Goal: Task Accomplishment & Management: Use online tool/utility

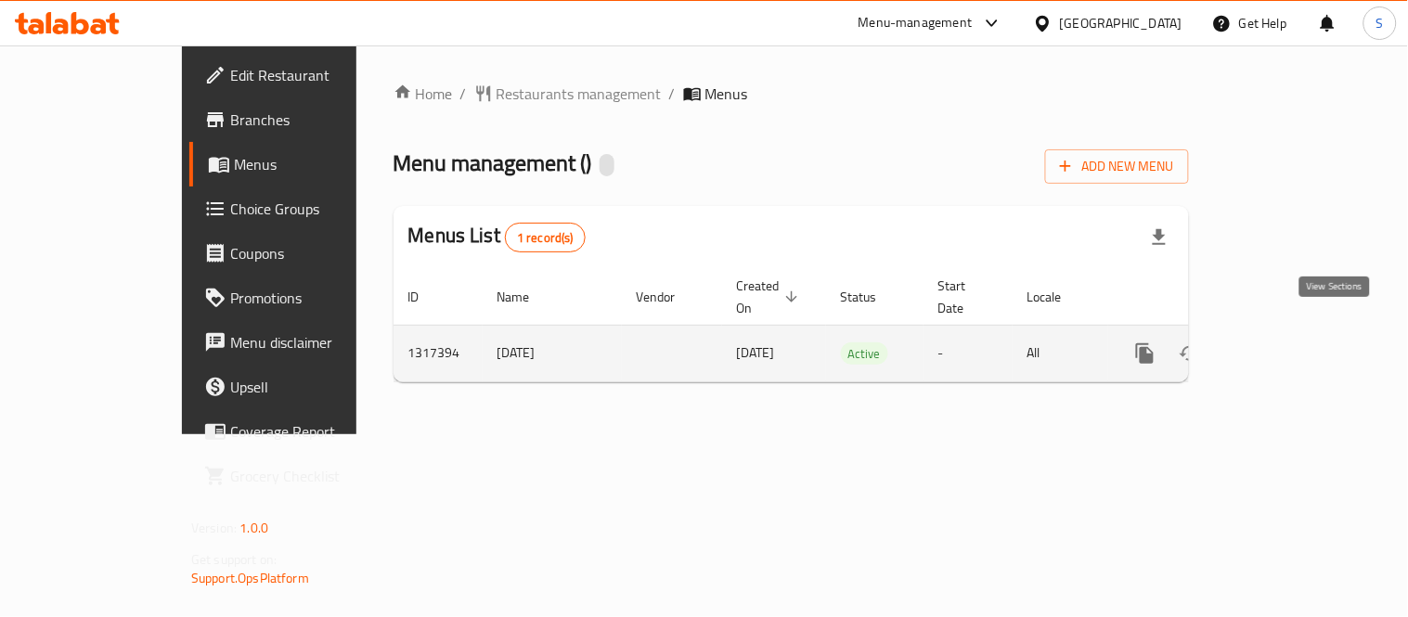
click at [1287, 345] on icon "enhanced table" at bounding box center [1278, 353] width 17 height 17
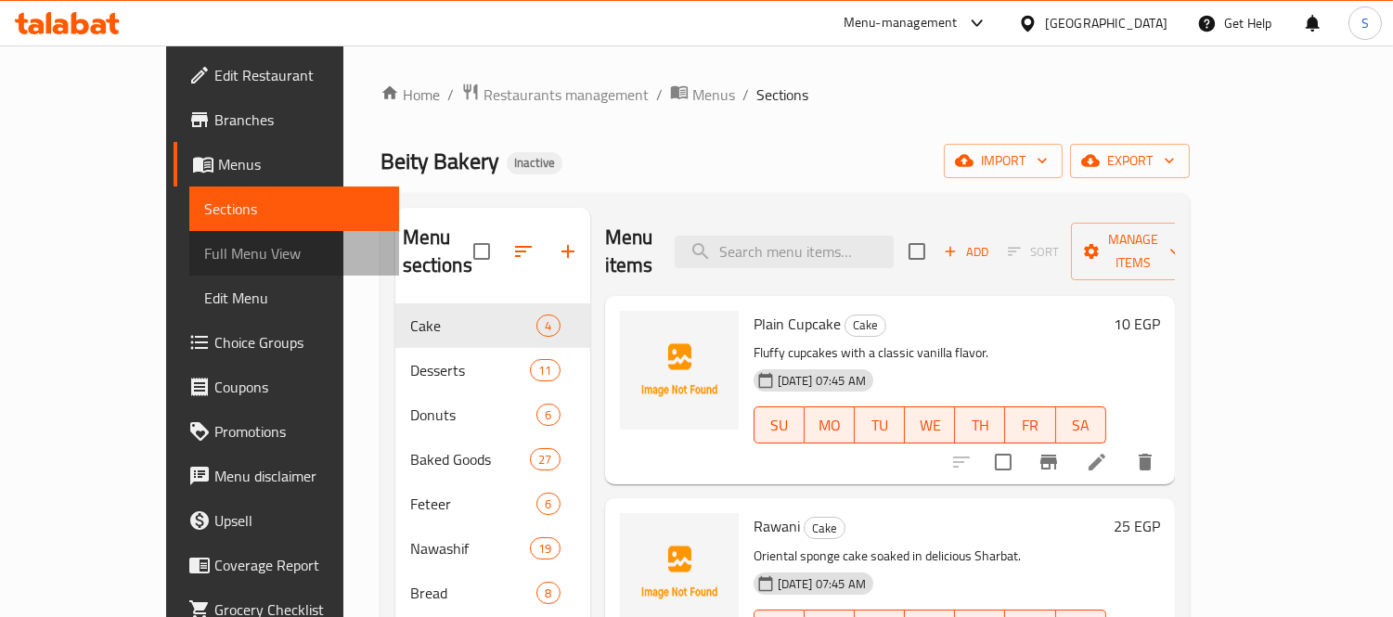
drag, startPoint x: 132, startPoint y: 238, endPoint x: 1100, endPoint y: 12, distance: 993.7
click at [189, 238] on link "Full Menu View" at bounding box center [294, 253] width 210 height 45
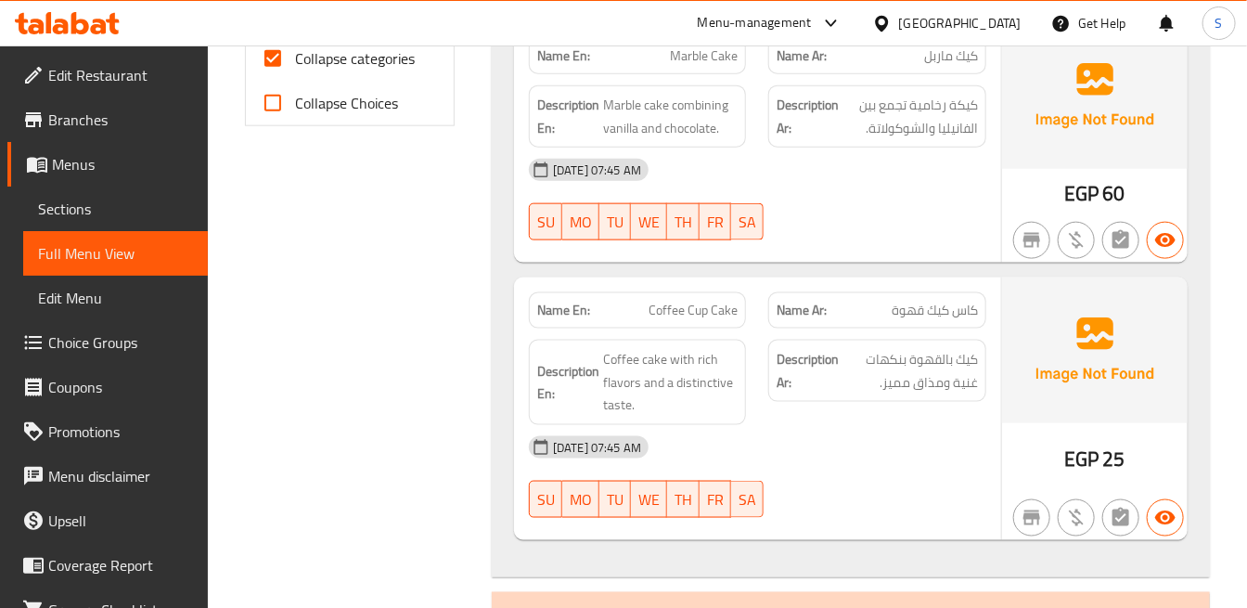
scroll to position [928, 0]
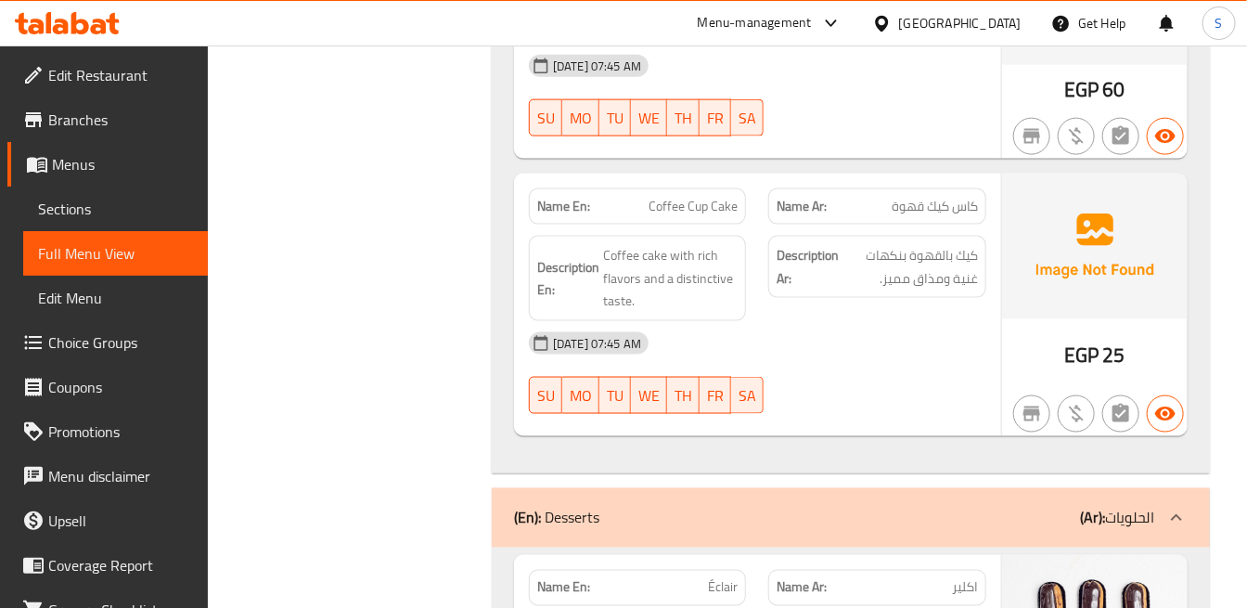
click at [1096, 114] on div at bounding box center [1094, 136] width 193 height 52
click at [903, 264] on span "كيك بالقهوة بنكهات غنية ومذاق مميز." at bounding box center [910, 266] width 135 height 45
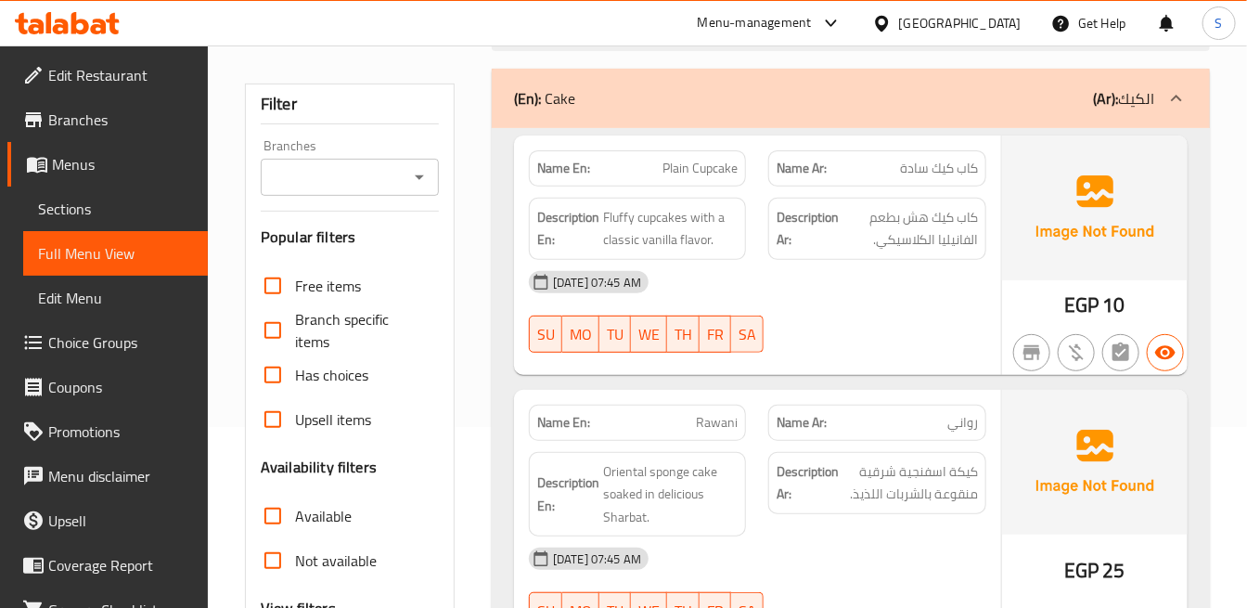
scroll to position [0, 0]
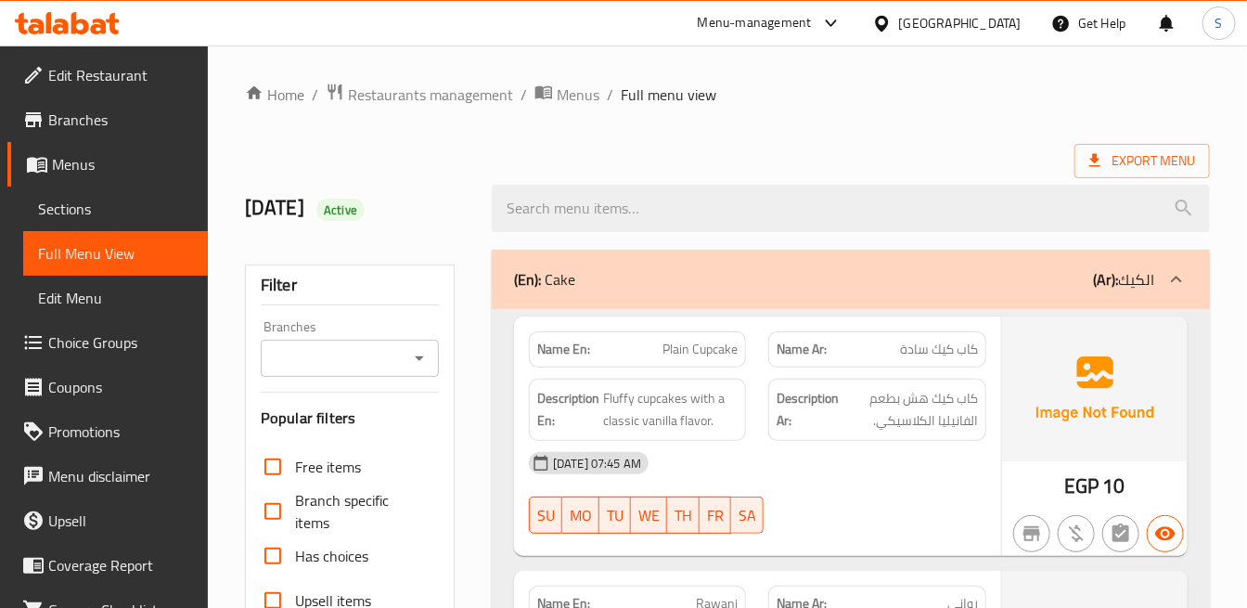
drag, startPoint x: 874, startPoint y: 137, endPoint x: 884, endPoint y: 137, distance: 10.2
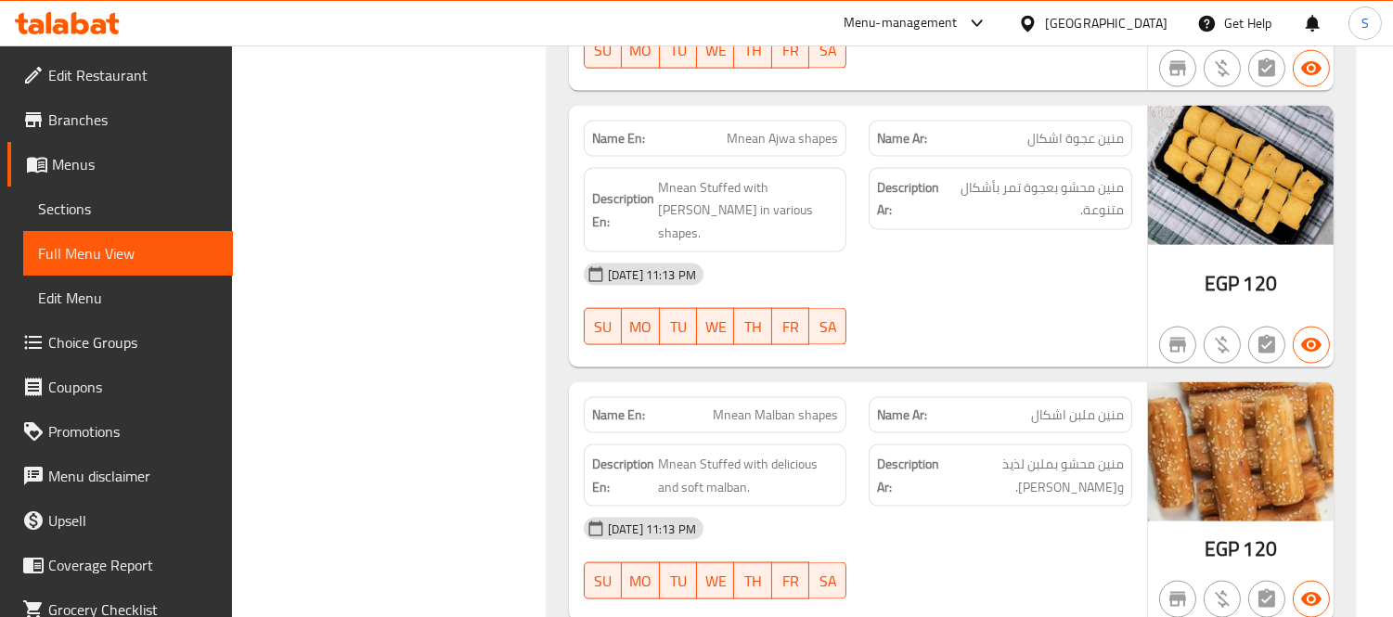
scroll to position [17165, 0]
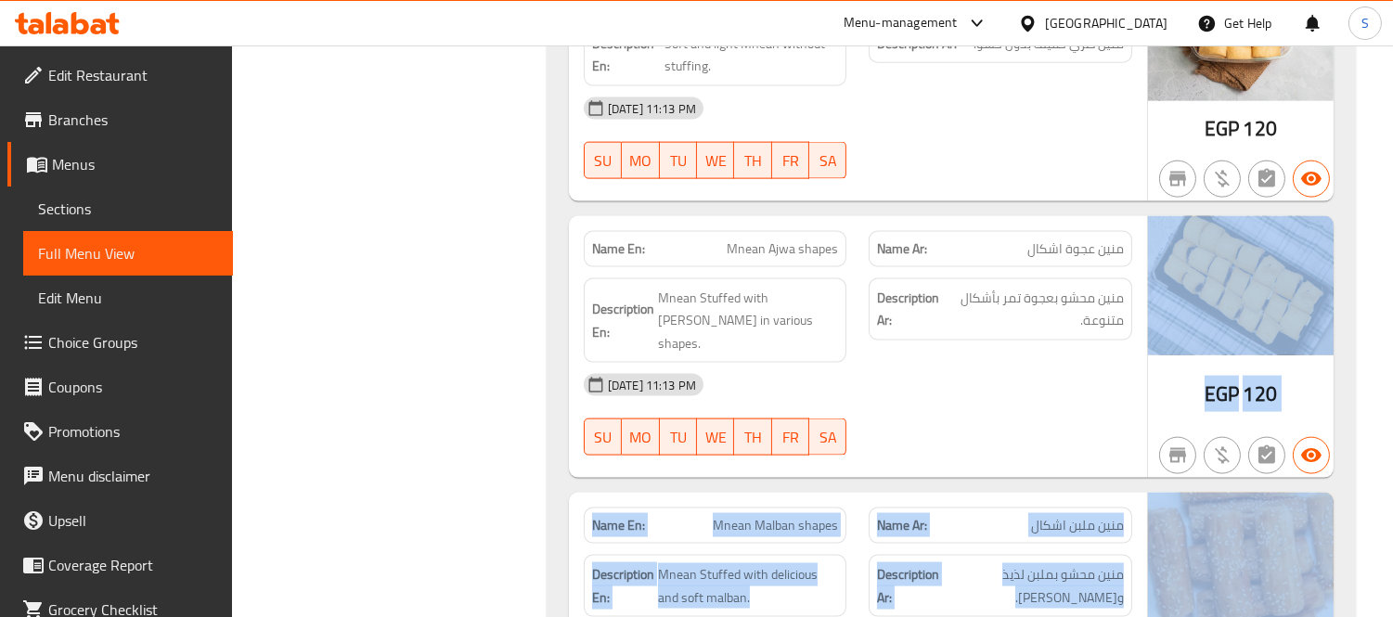
drag, startPoint x: 1357, startPoint y: 440, endPoint x: 1319, endPoint y: 286, distance: 158.7
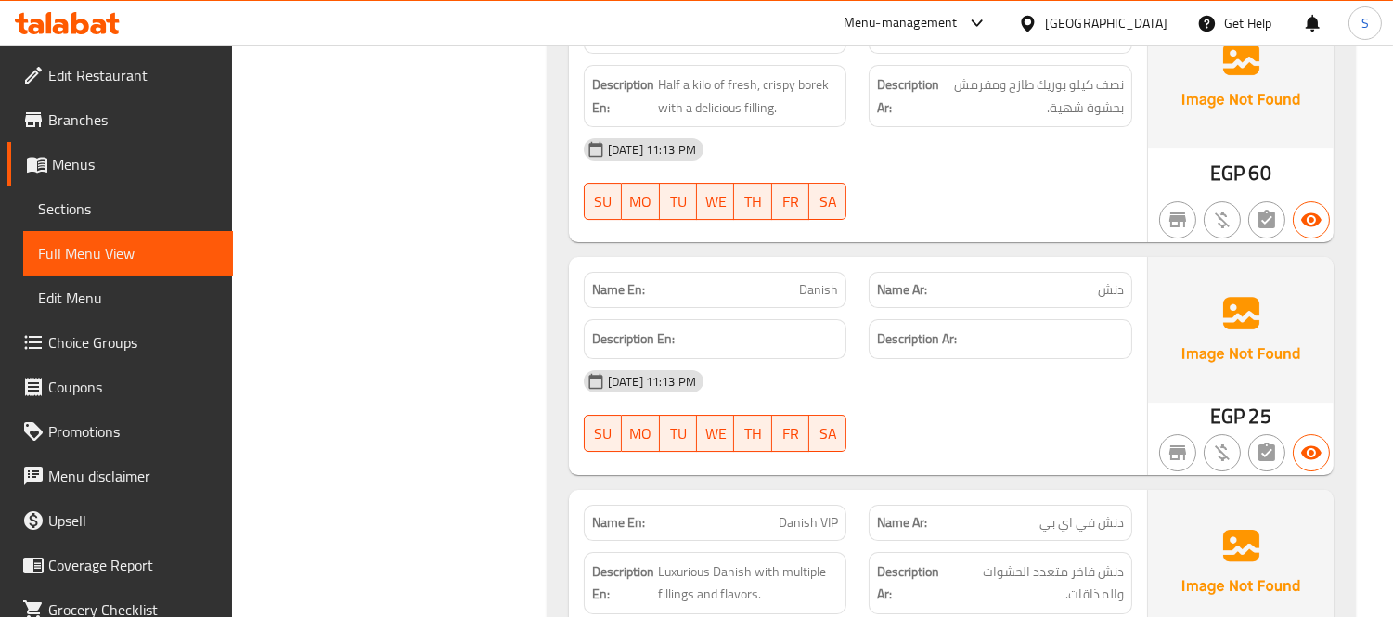
scroll to position [0, 0]
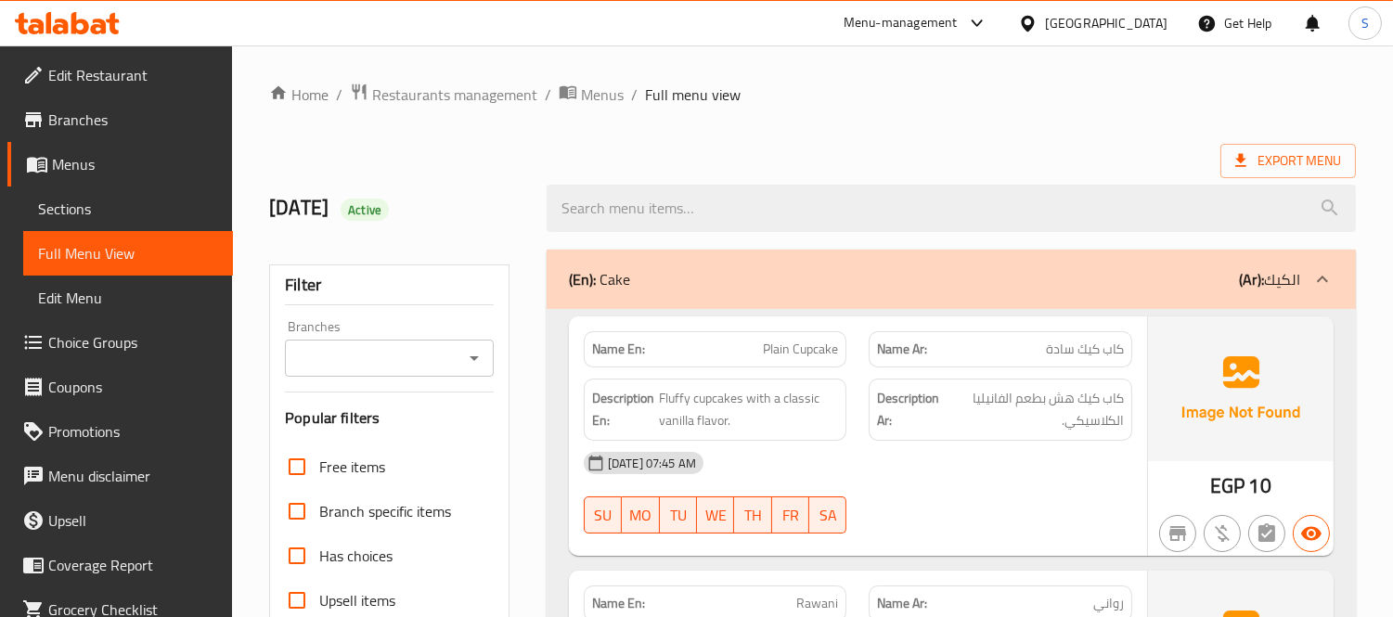
drag, startPoint x: 1312, startPoint y: 267, endPoint x: 1193, endPoint y: -125, distance: 410.1
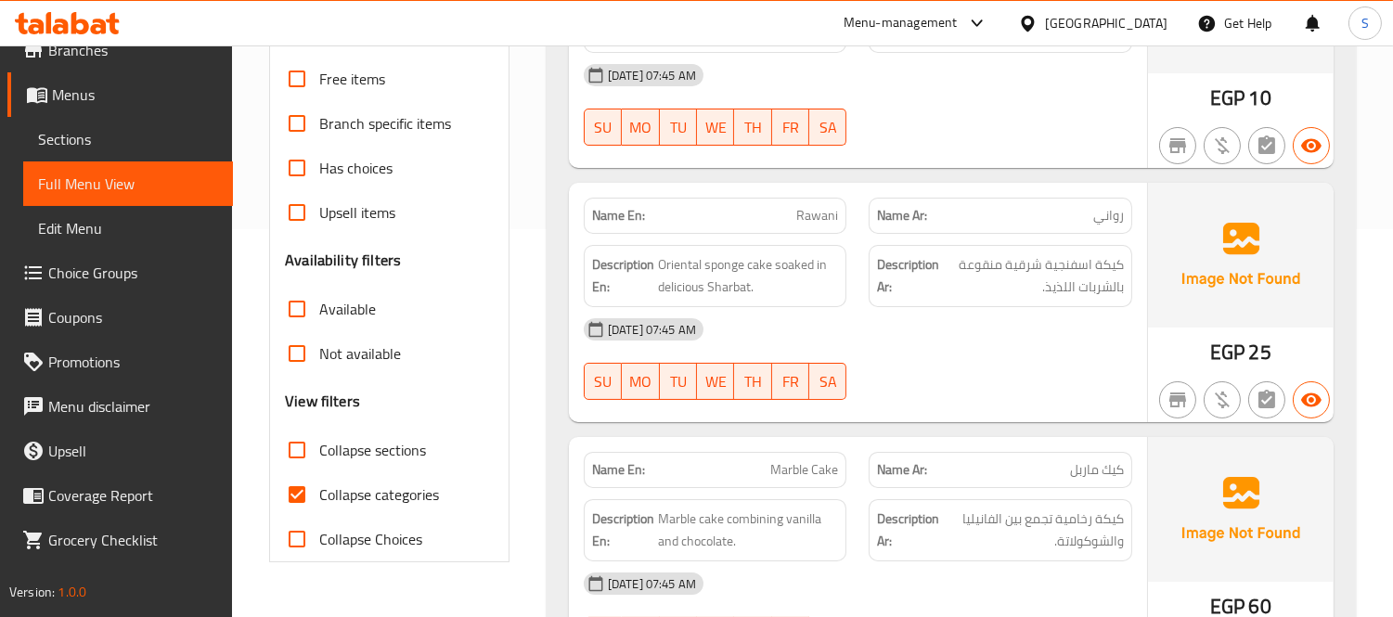
scroll to position [412, 0]
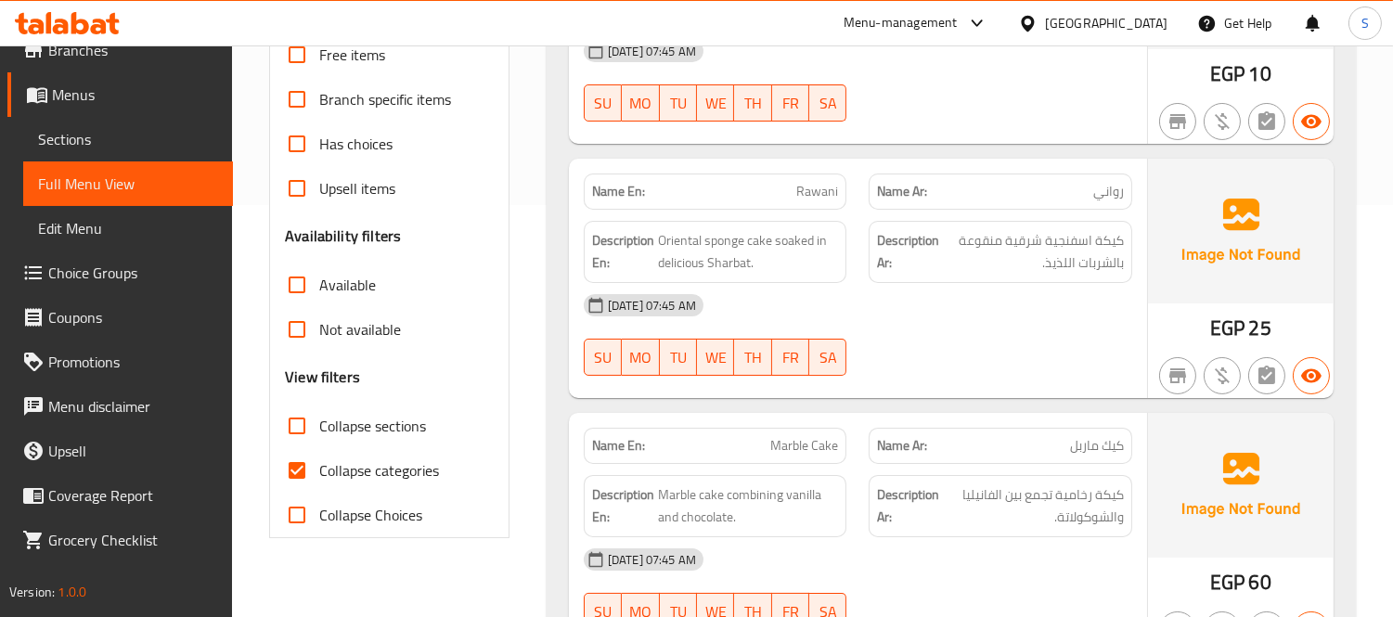
click at [418, 429] on span "Collapse sections" at bounding box center [372, 426] width 107 height 22
click at [319, 429] on input "Collapse sections" at bounding box center [297, 426] width 45 height 45
checkbox input "true"
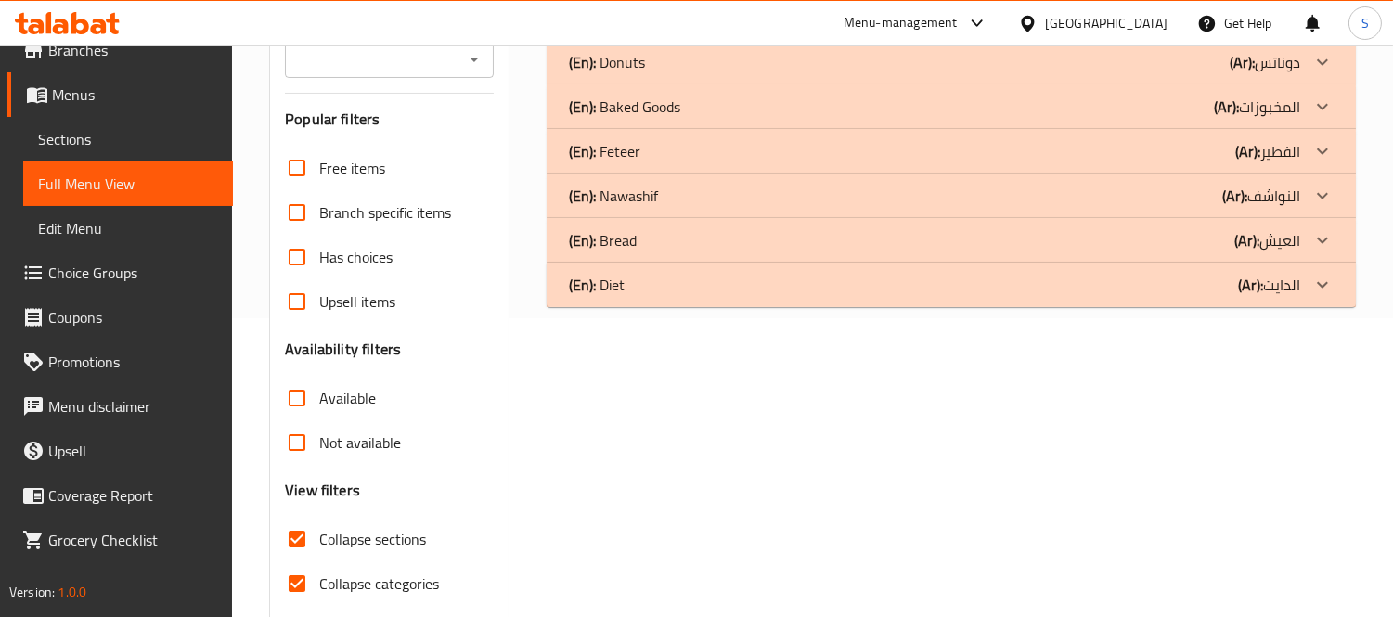
scroll to position [266, 0]
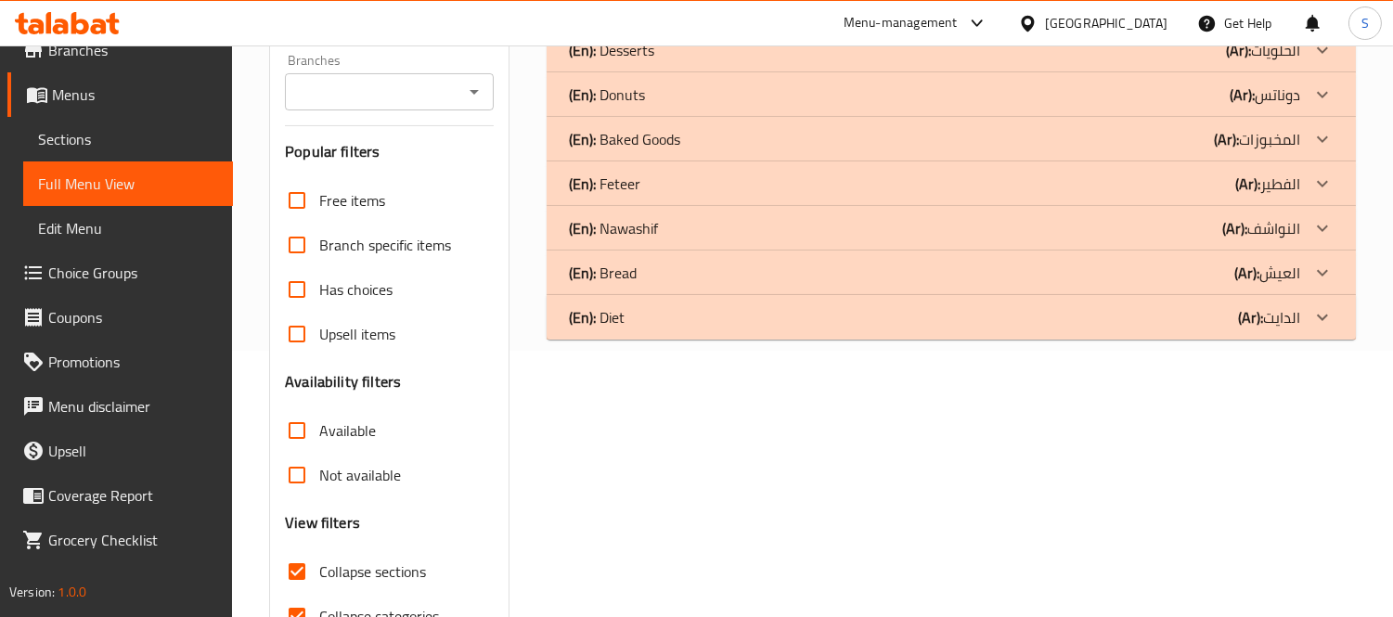
click at [1235, 323] on div "(En): Diet (Ar): الدايت" at bounding box center [934, 317] width 731 height 22
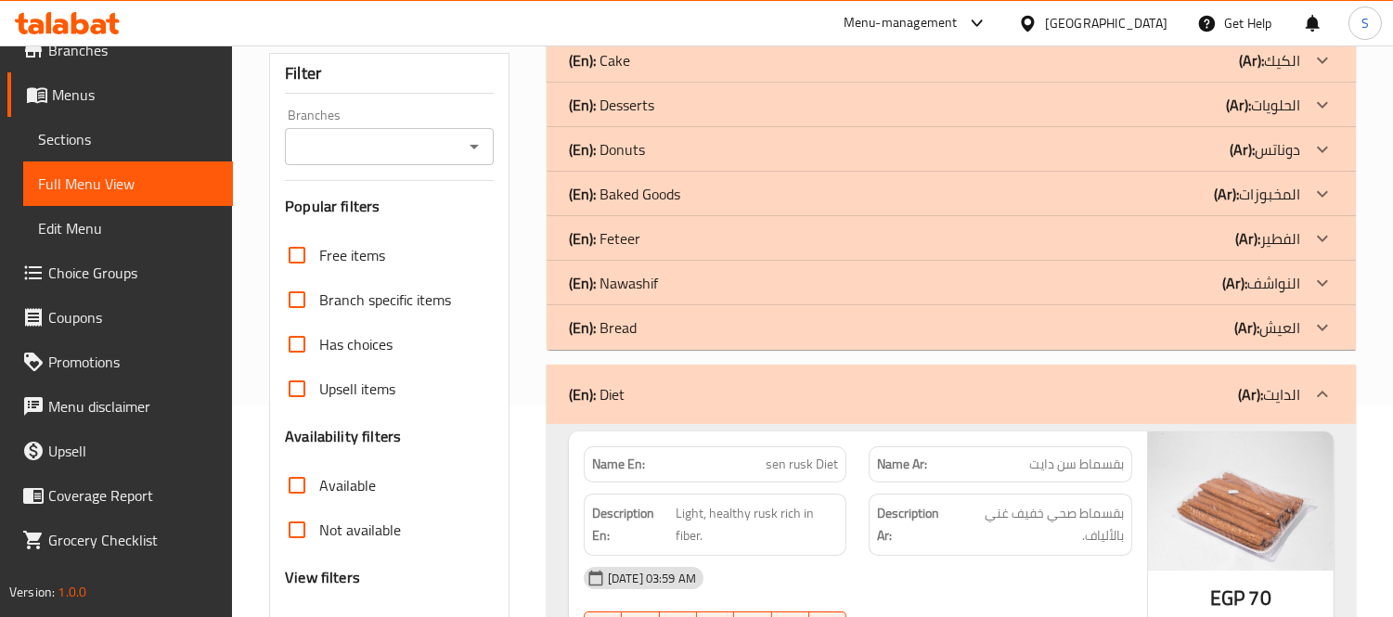
scroll to position [163, 0]
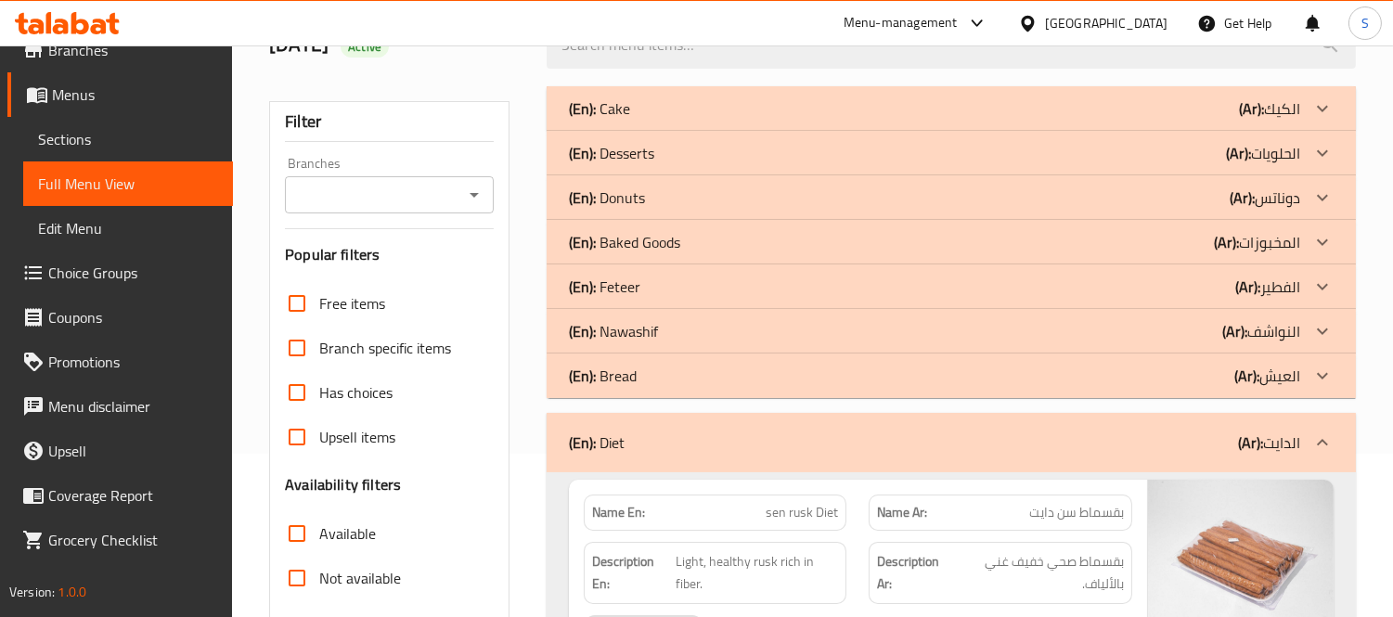
click at [1194, 106] on div "(En): Cake (Ar): الكيك" at bounding box center [934, 108] width 731 height 22
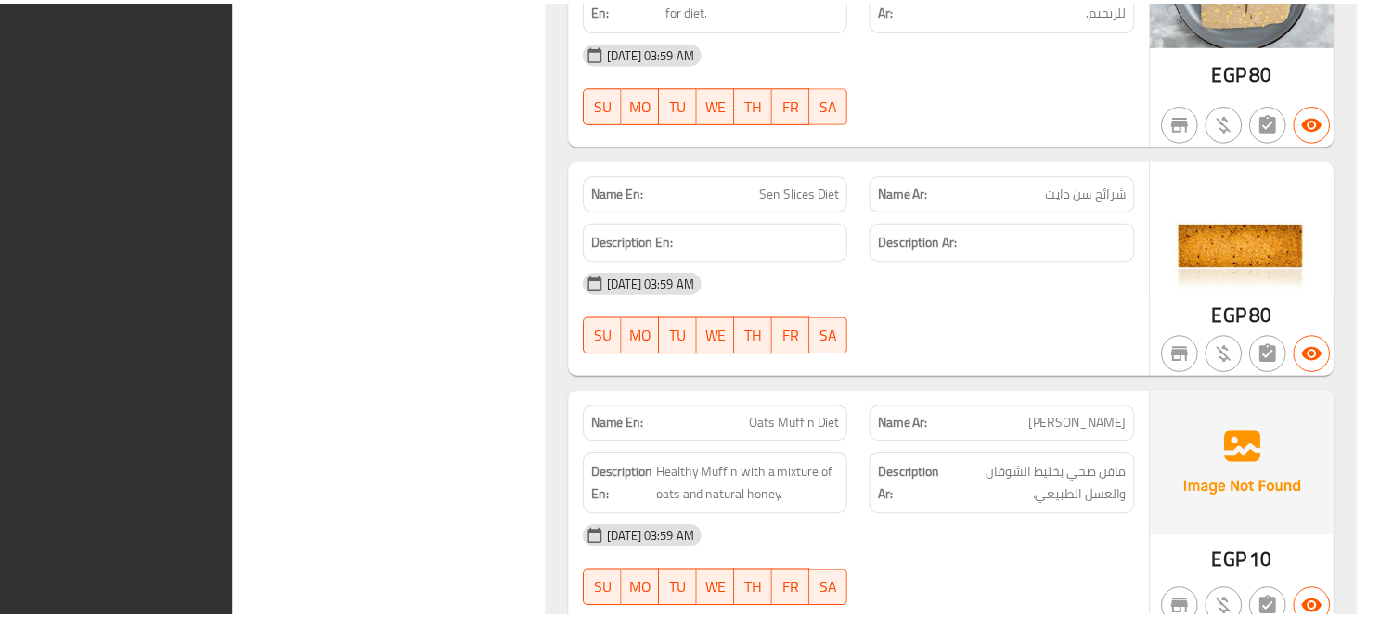
scroll to position [2944, 0]
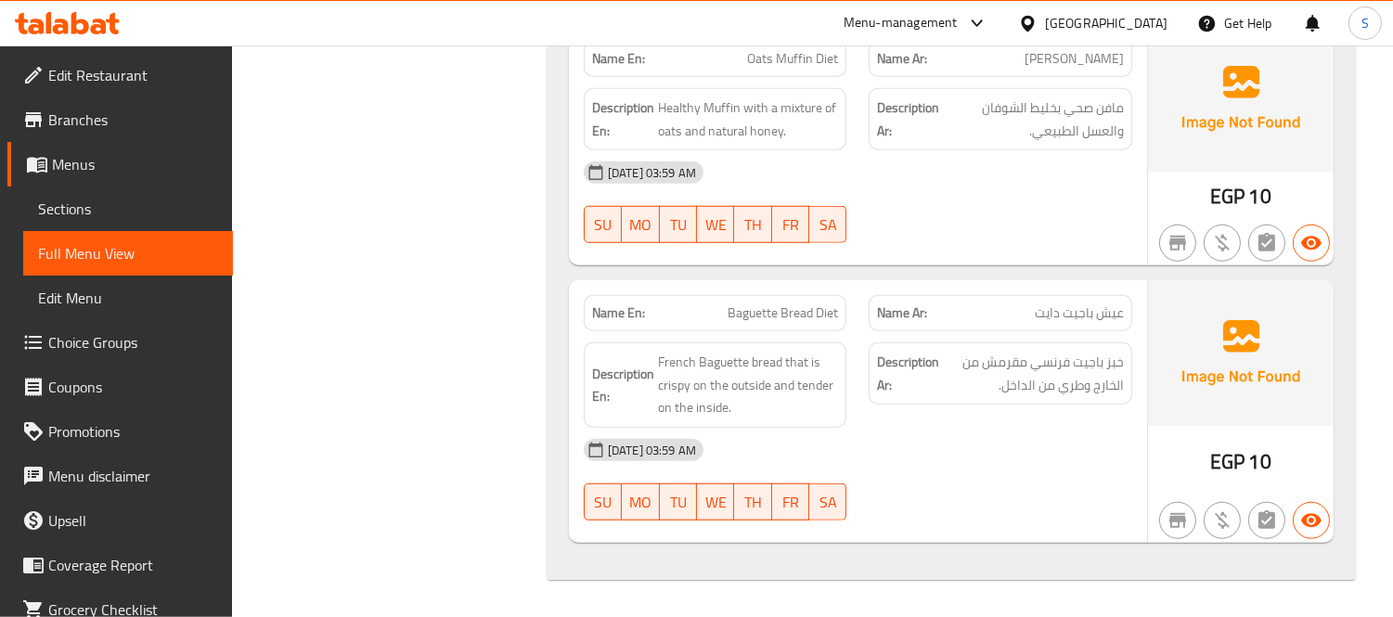
click at [63, 192] on link "Sections" at bounding box center [128, 209] width 210 height 45
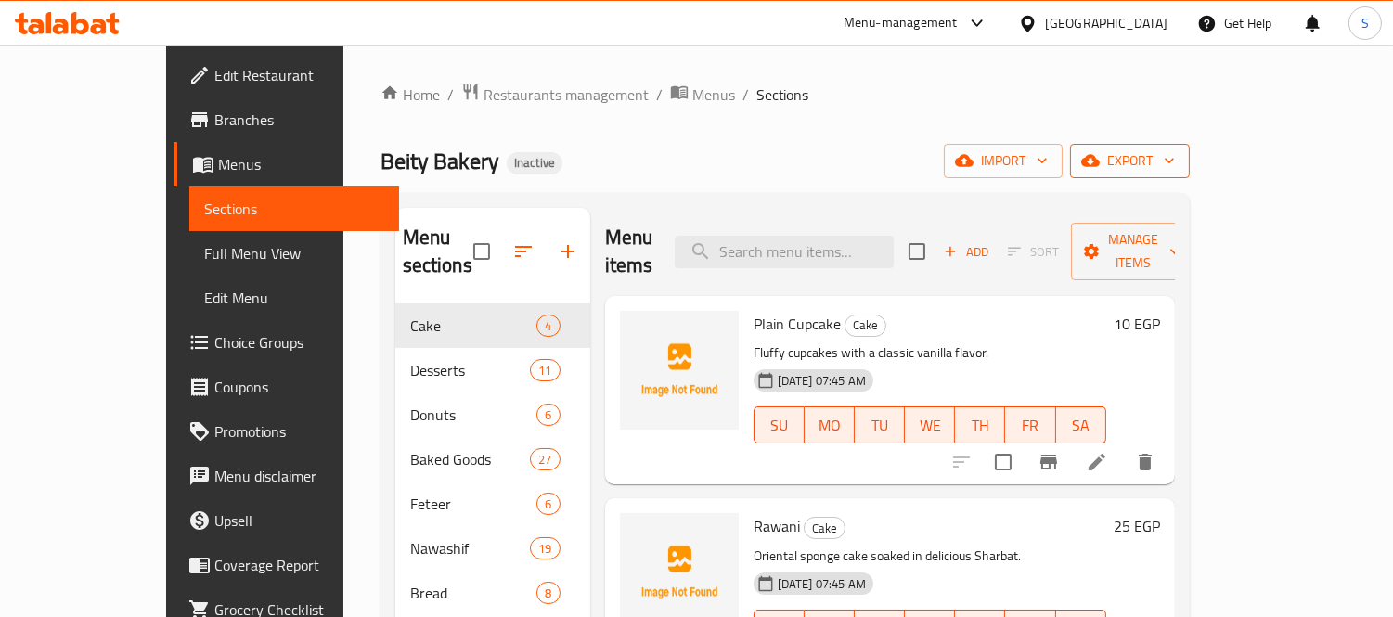
click at [1190, 155] on button "export" at bounding box center [1130, 161] width 120 height 34
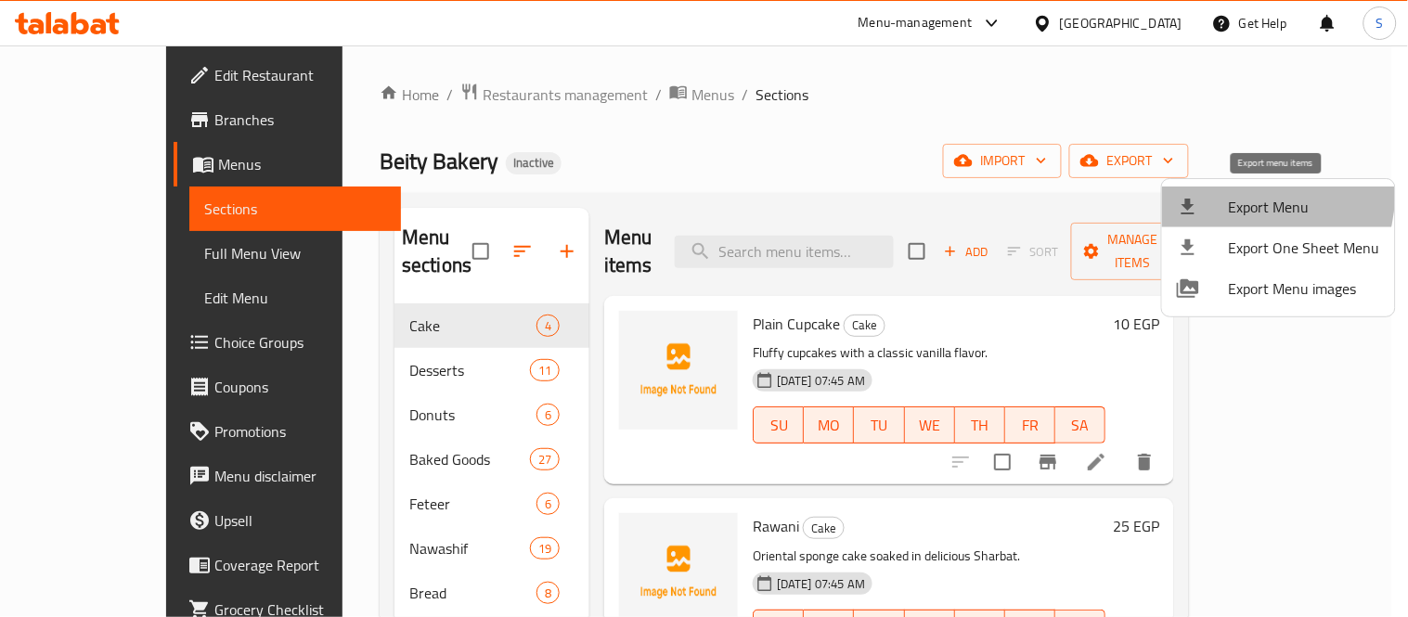
click at [1227, 191] on li "Export Menu" at bounding box center [1278, 207] width 233 height 41
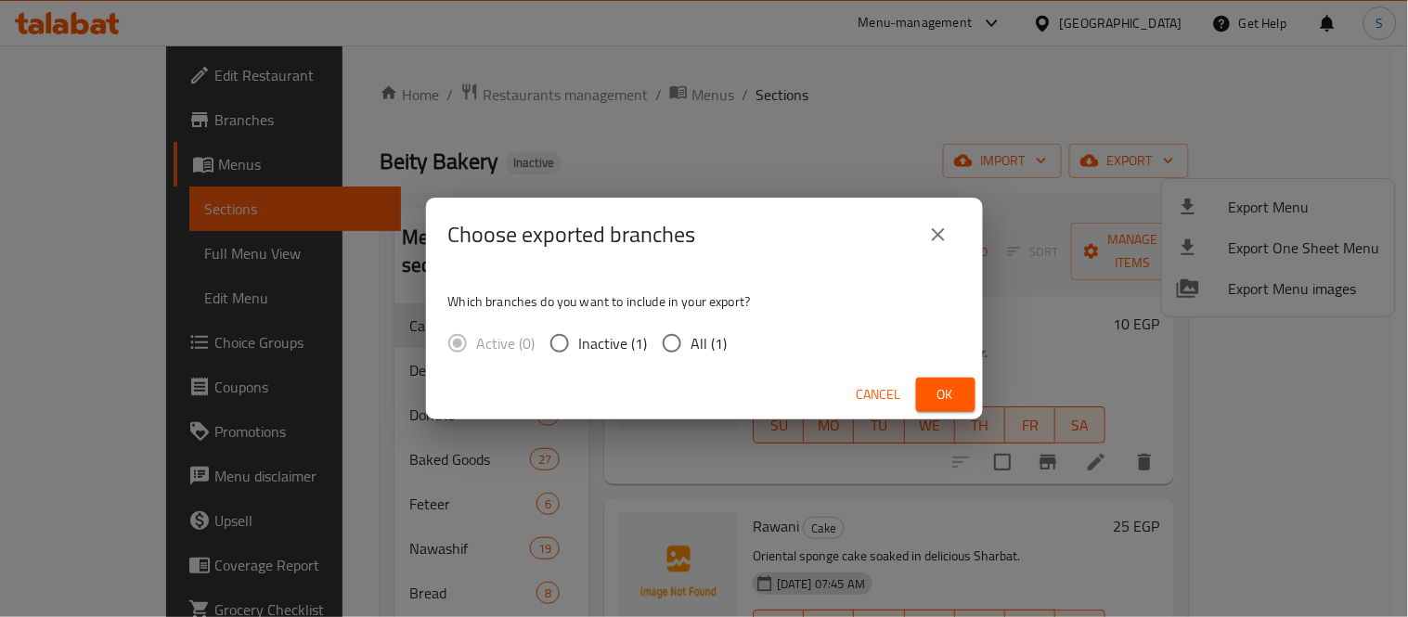
click at [721, 332] on span "All (1)" at bounding box center [709, 343] width 36 height 22
click at [691, 330] on input "All (1)" at bounding box center [671, 343] width 39 height 39
radio input "true"
click at [958, 383] on span "Ok" at bounding box center [946, 394] width 30 height 23
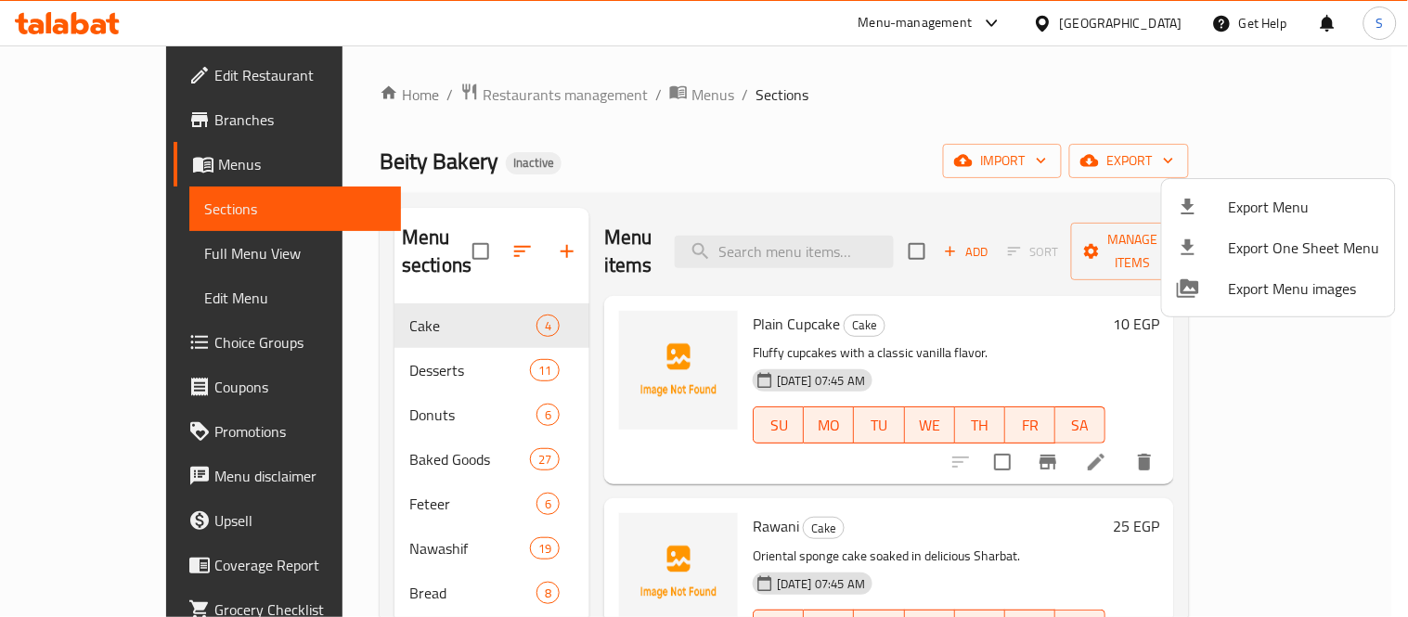
click at [485, 284] on div at bounding box center [704, 308] width 1408 height 617
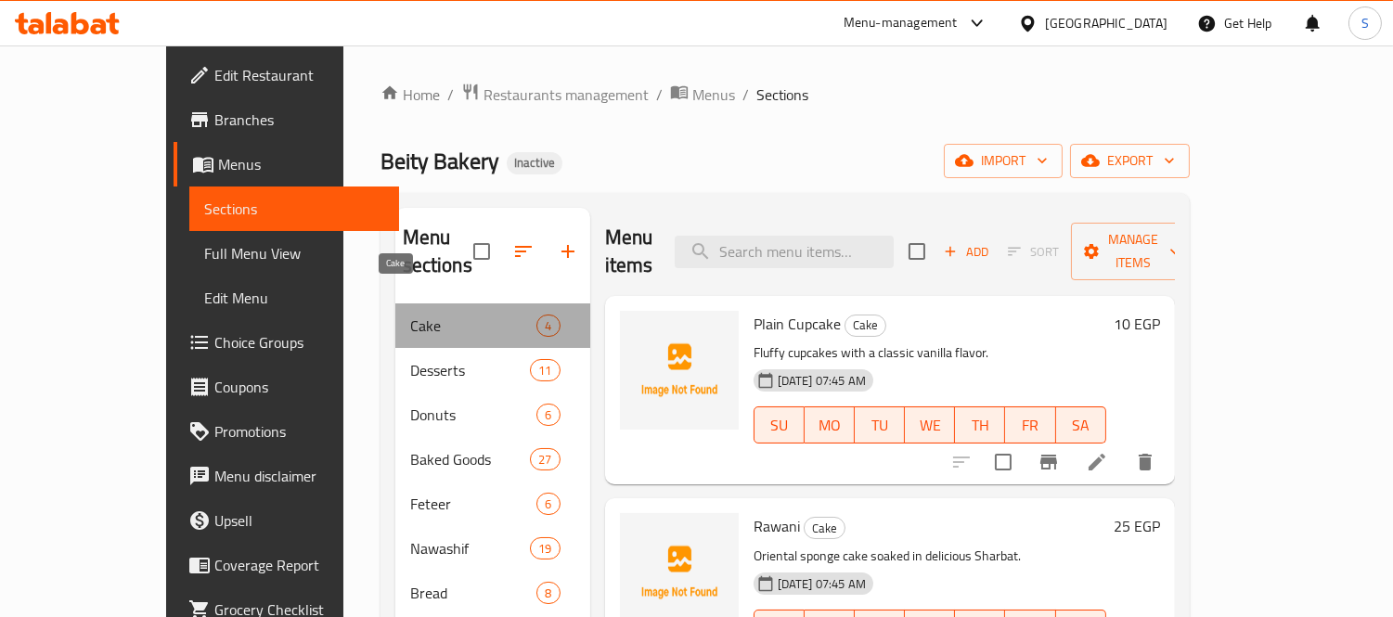
click at [410, 315] on span "Cake" at bounding box center [473, 326] width 127 height 22
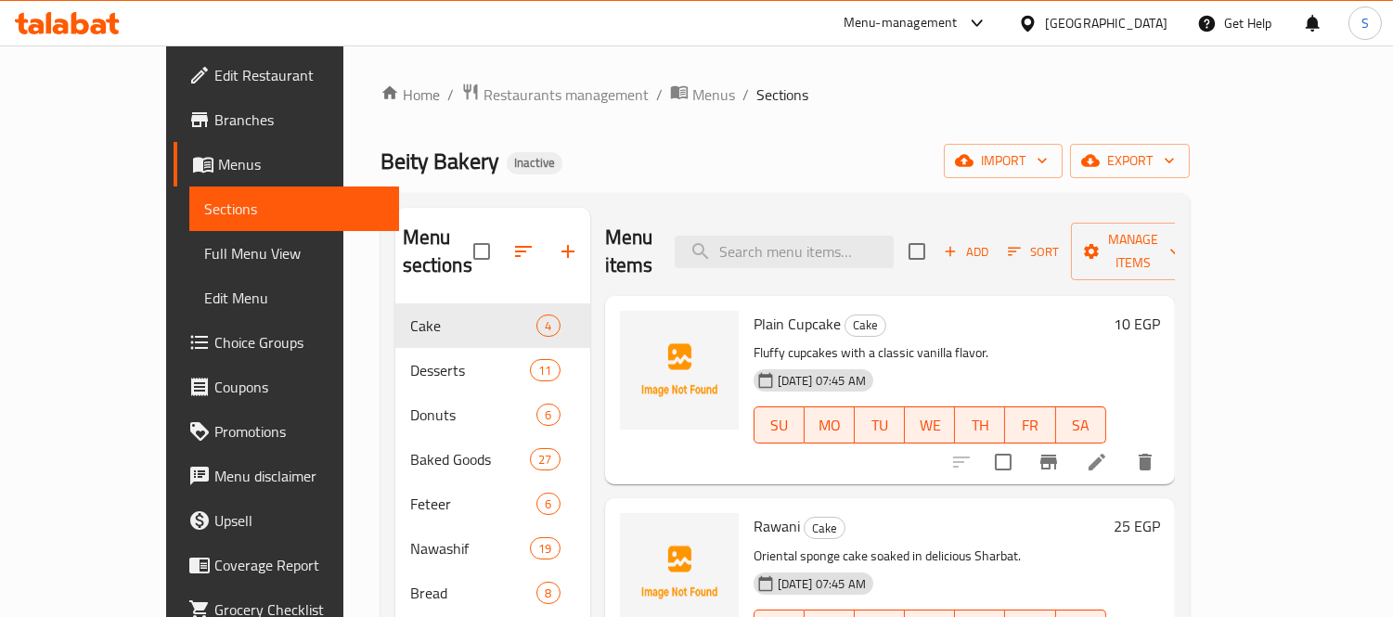
click at [807, 310] on div "Plain Cupcake Cake Fluffy cupcakes with a classic vanilla flavor. [DATE] 07:45 …" at bounding box center [929, 390] width 367 height 174
click at [845, 315] on span "Cake" at bounding box center [865, 325] width 40 height 21
copy span "Cake"
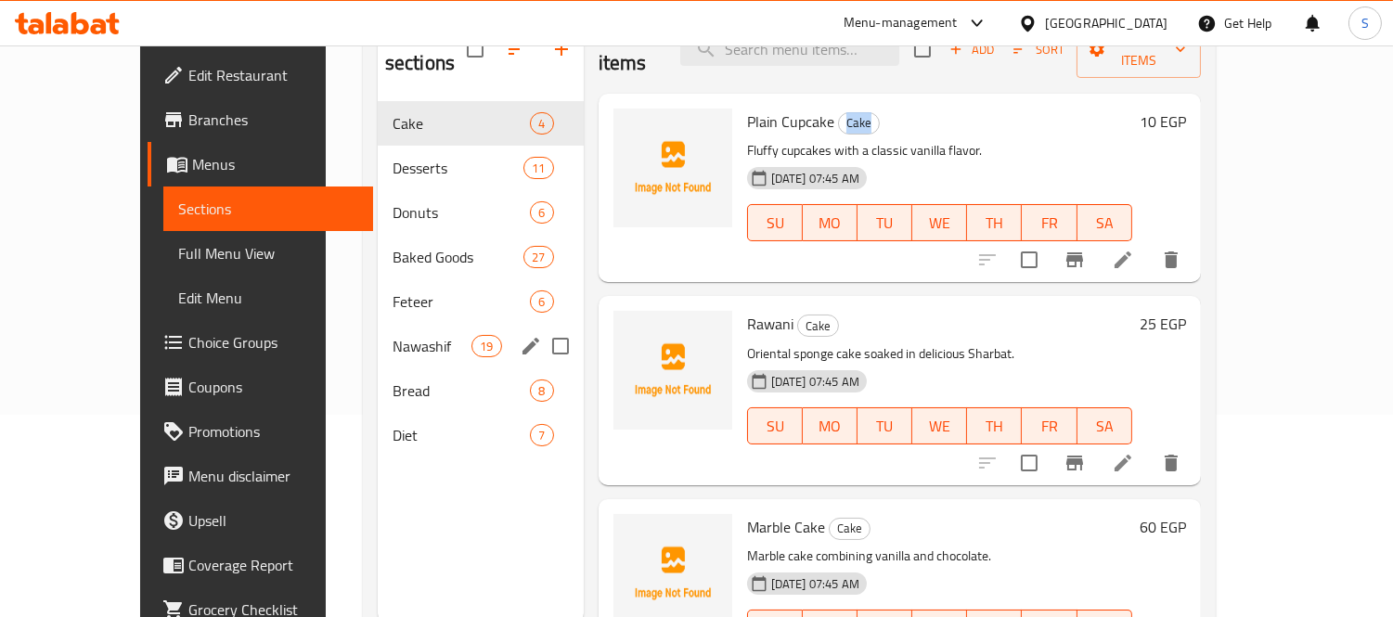
scroll to position [260, 0]
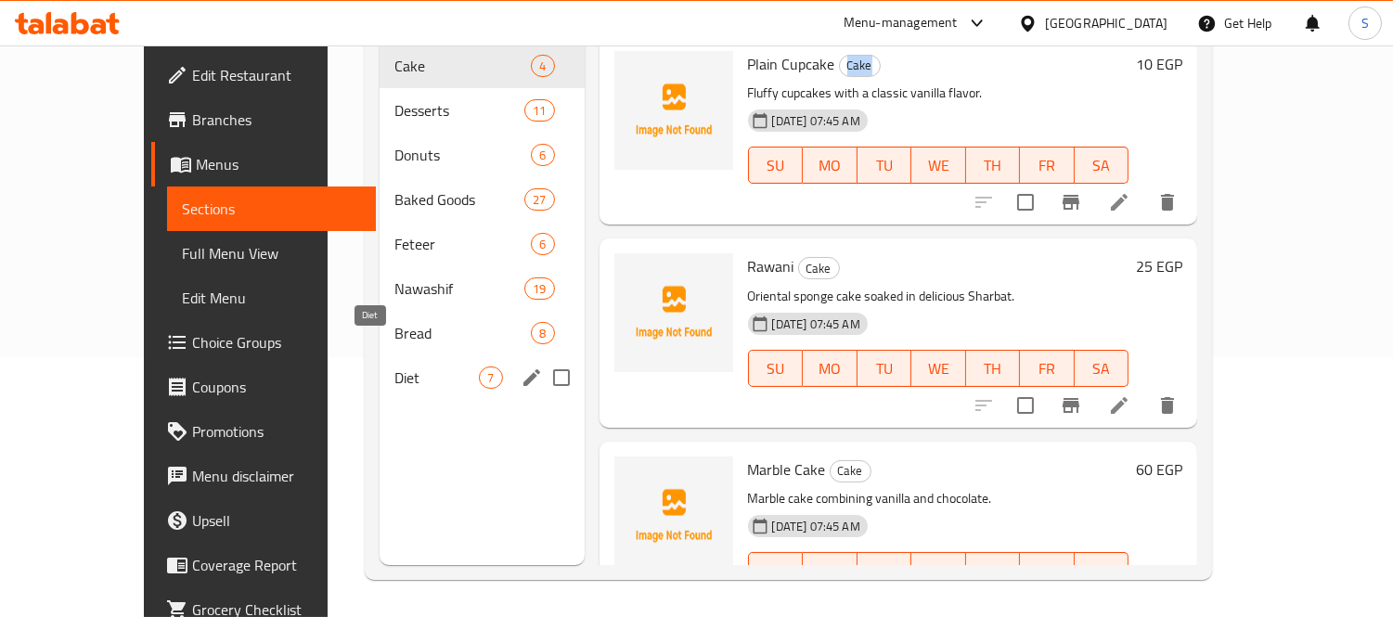
click at [394, 367] on span "Diet" at bounding box center [436, 378] width 84 height 22
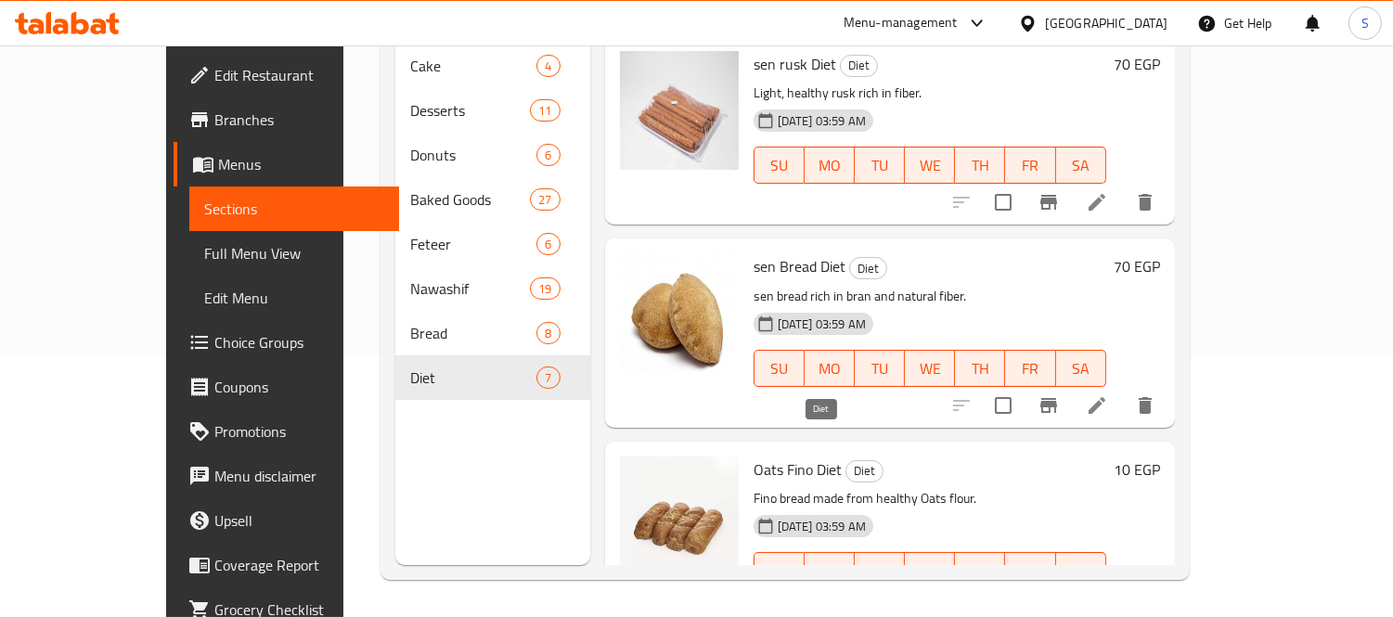
click at [846, 460] on span "Diet" at bounding box center [864, 470] width 36 height 21
copy span "Diet"
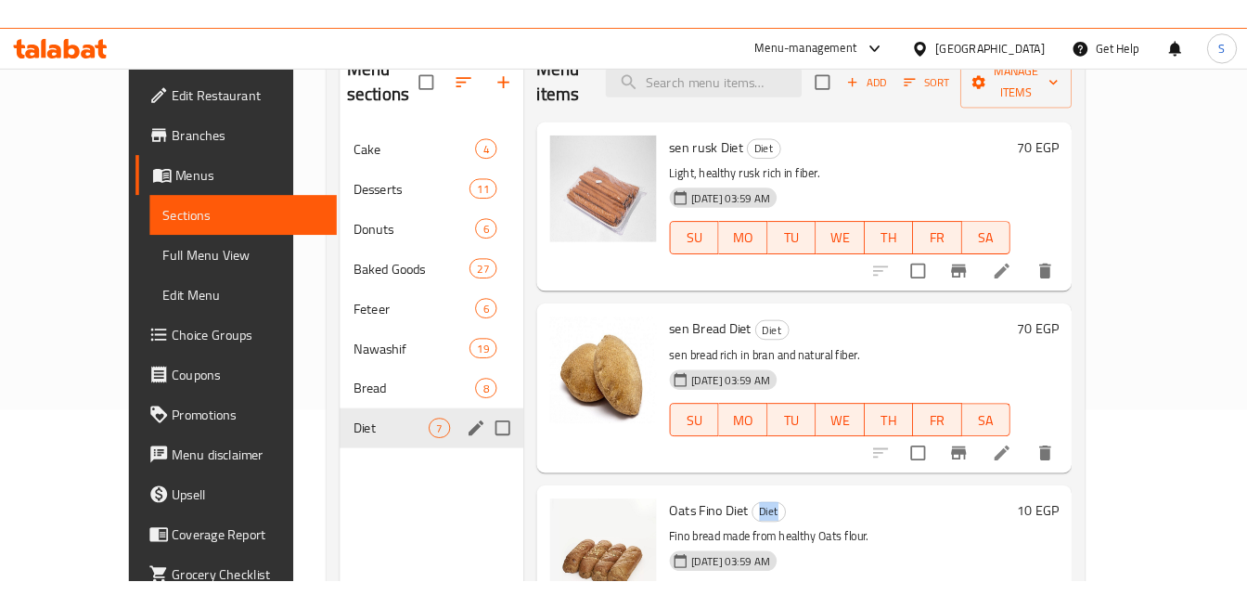
scroll to position [156, 0]
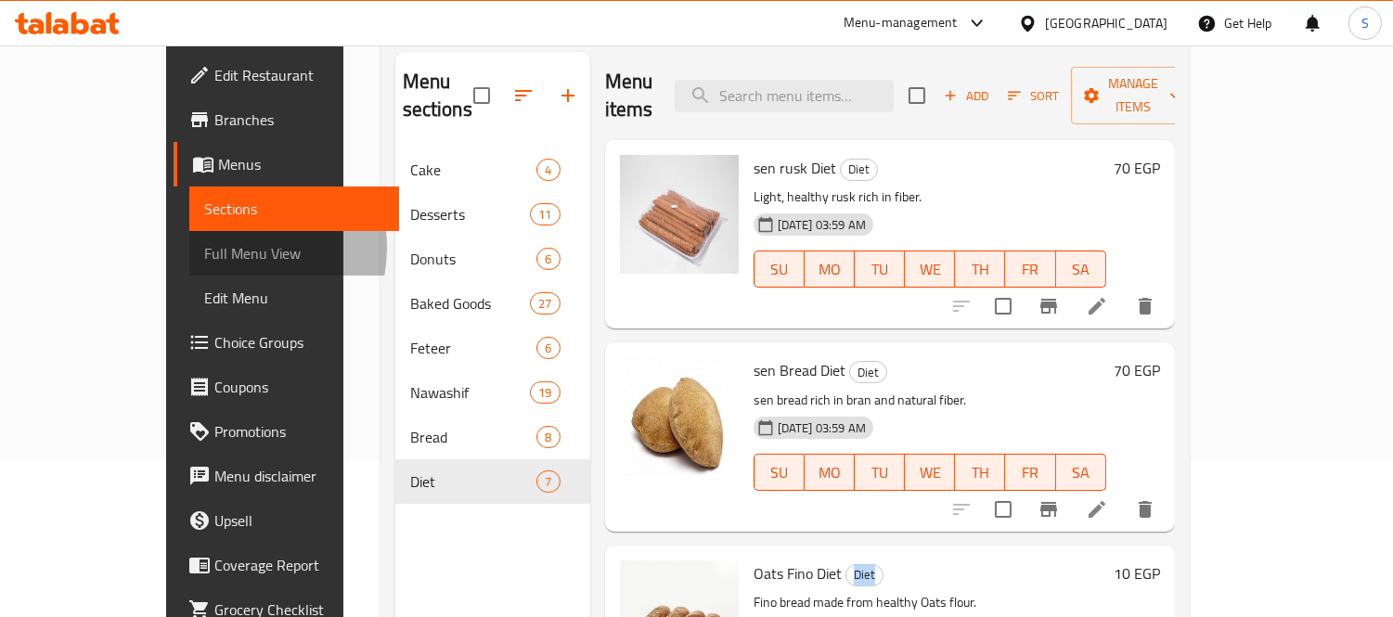
click at [204, 248] on span "Full Menu View" at bounding box center [294, 253] width 180 height 22
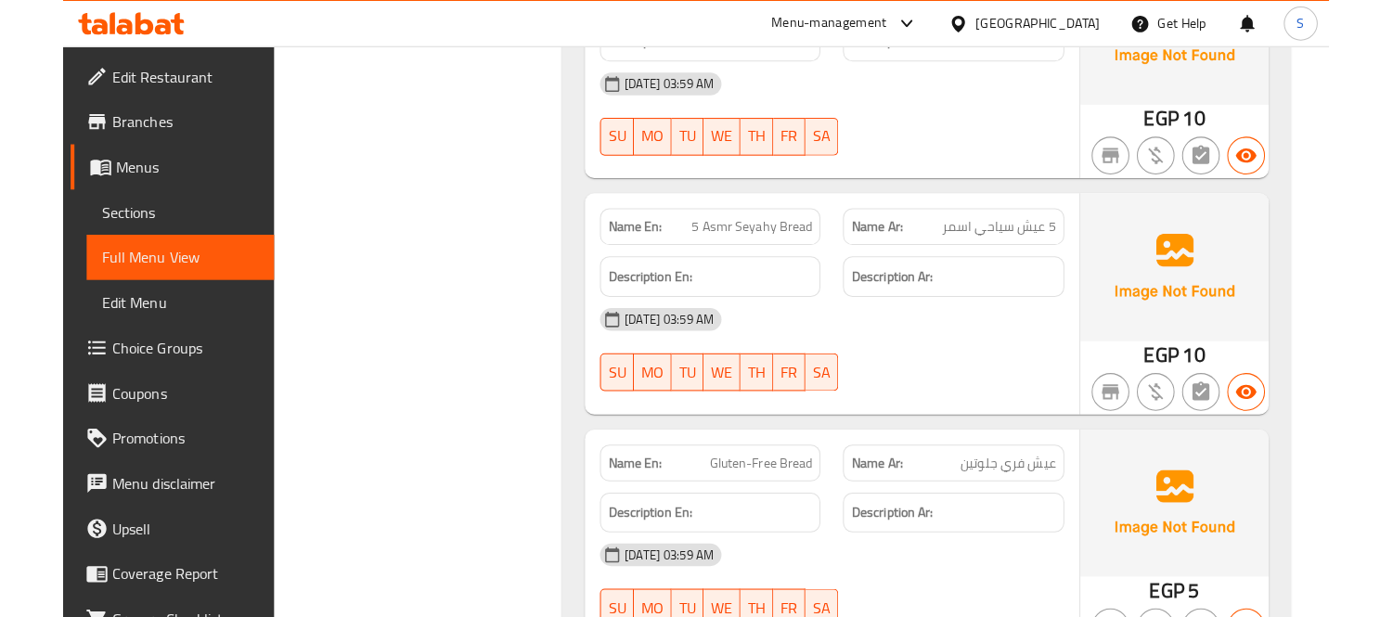
scroll to position [22042, 0]
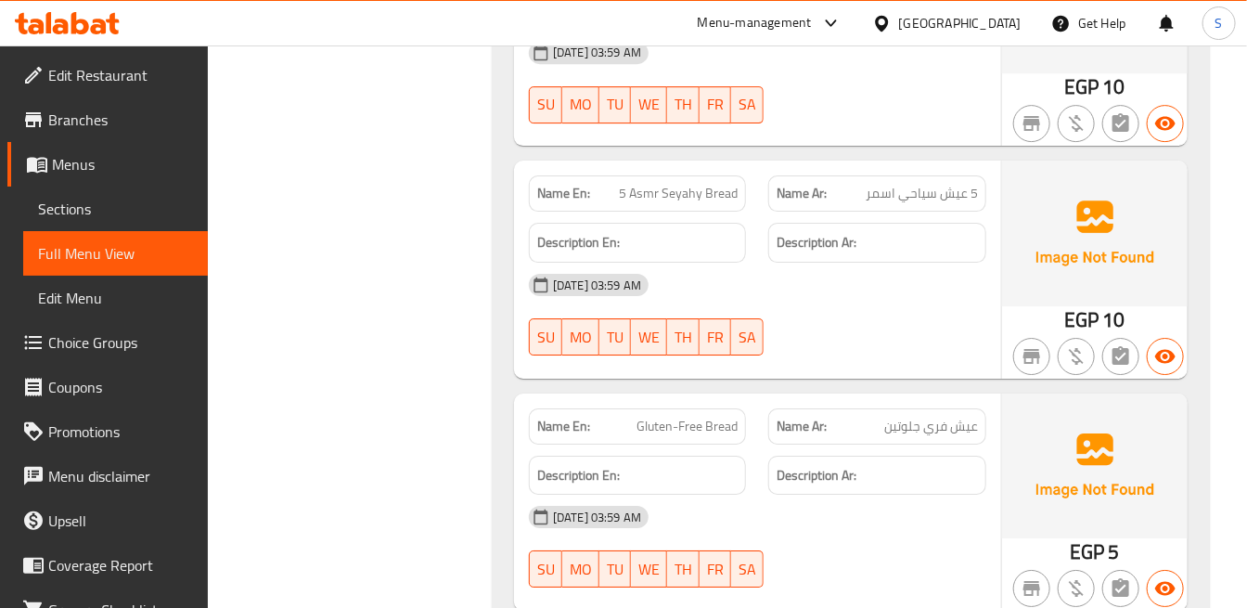
click at [965, 464] on h6 "Description Ar:" at bounding box center [877, 475] width 200 height 23
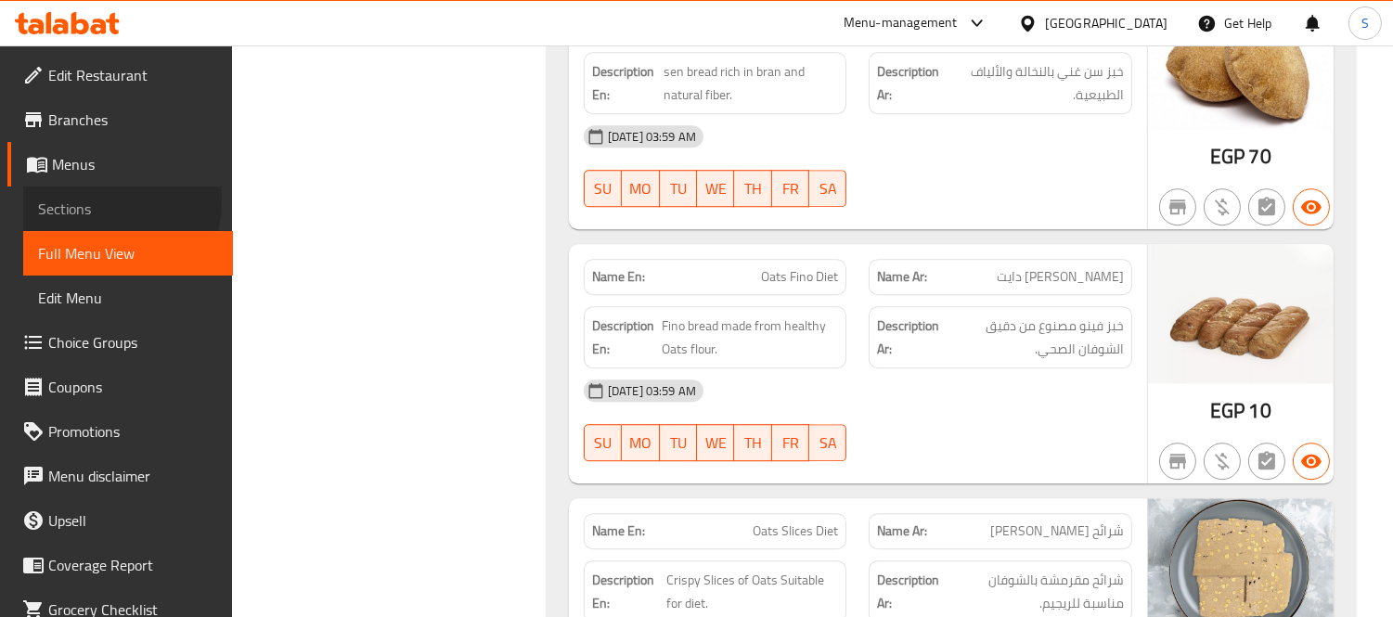
click at [76, 200] on span "Sections" at bounding box center [128, 209] width 180 height 22
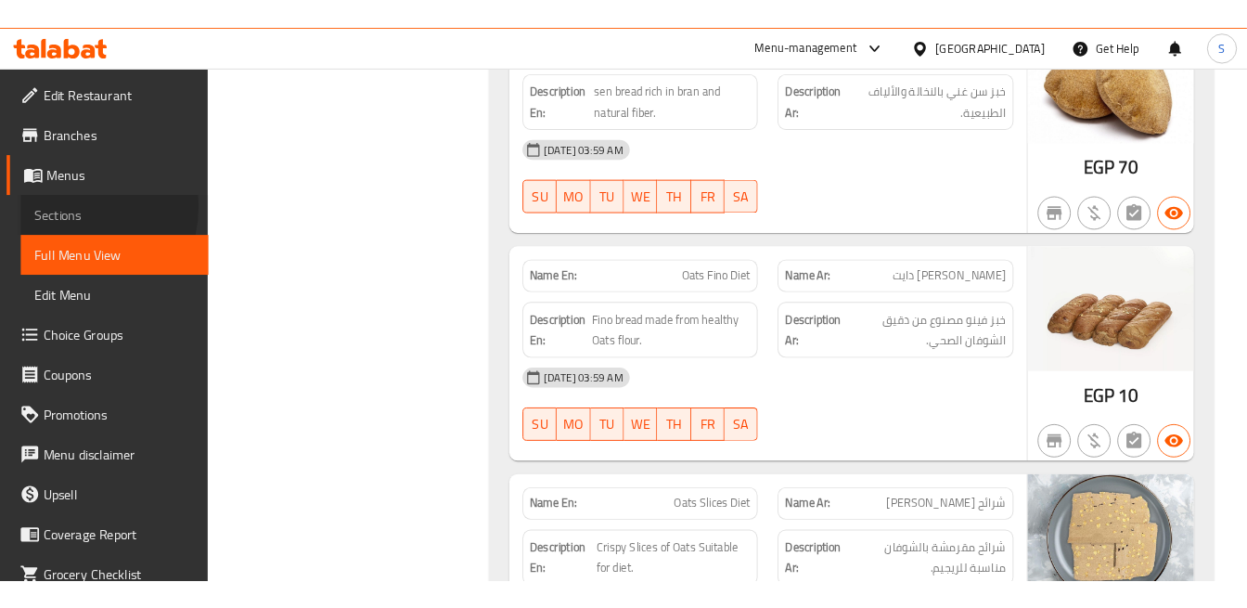
scroll to position [260, 0]
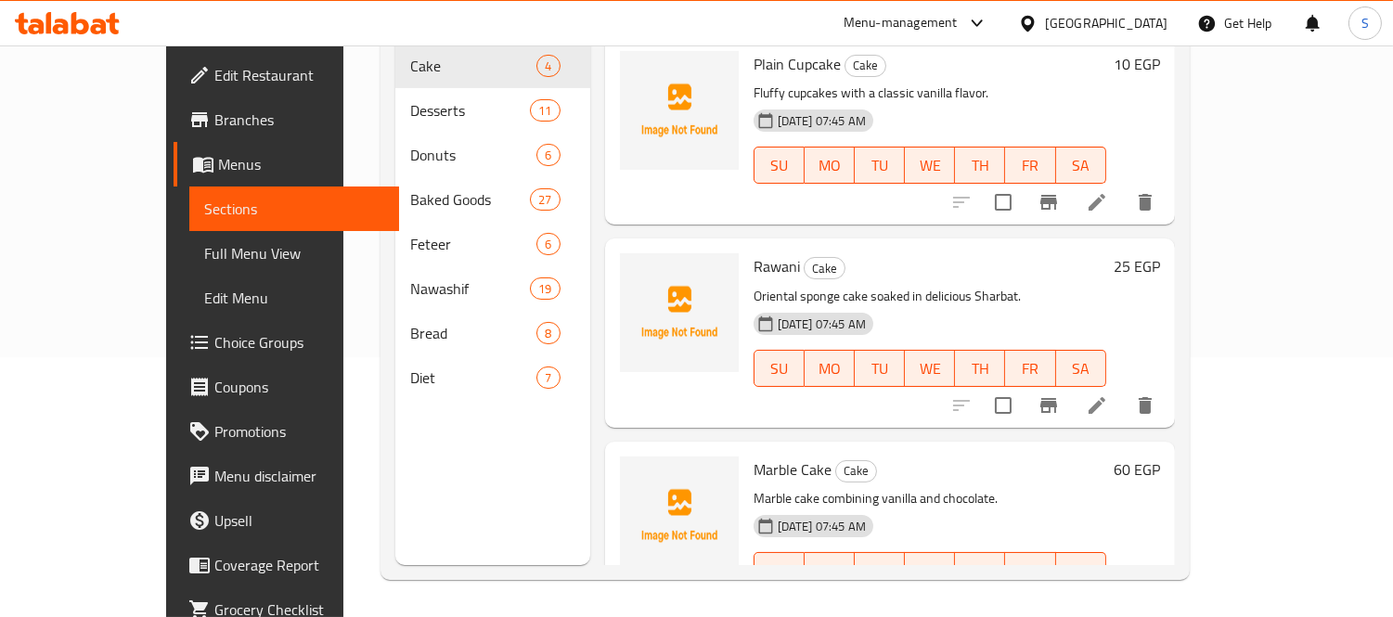
click at [204, 242] on span "Full Menu View" at bounding box center [294, 253] width 180 height 22
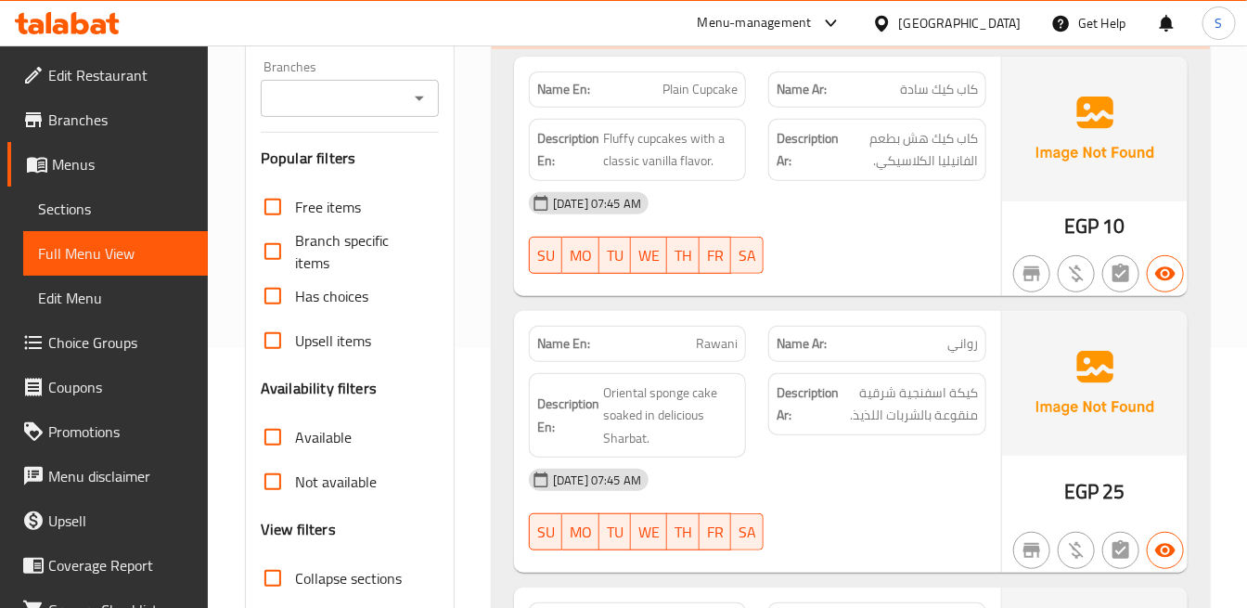
click at [1015, 248] on div at bounding box center [1094, 274] width 193 height 52
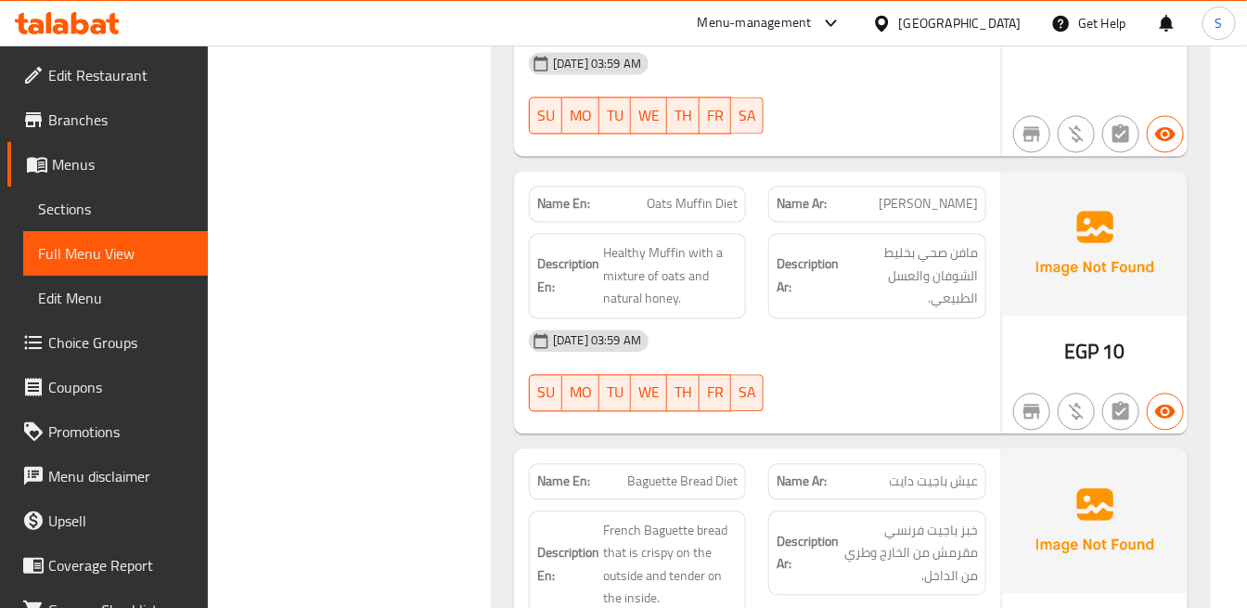
scroll to position [4170, 0]
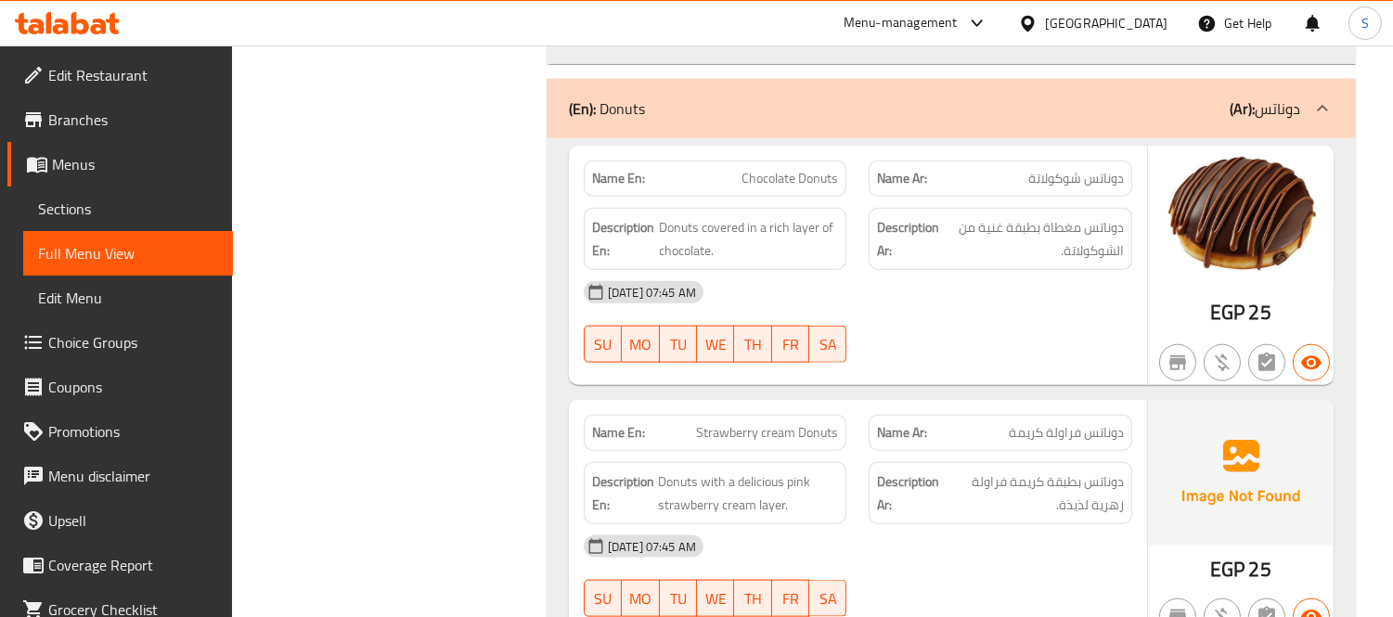
click at [701, 187] on p "Name En: Chocolate Donuts" at bounding box center [715, 178] width 247 height 19
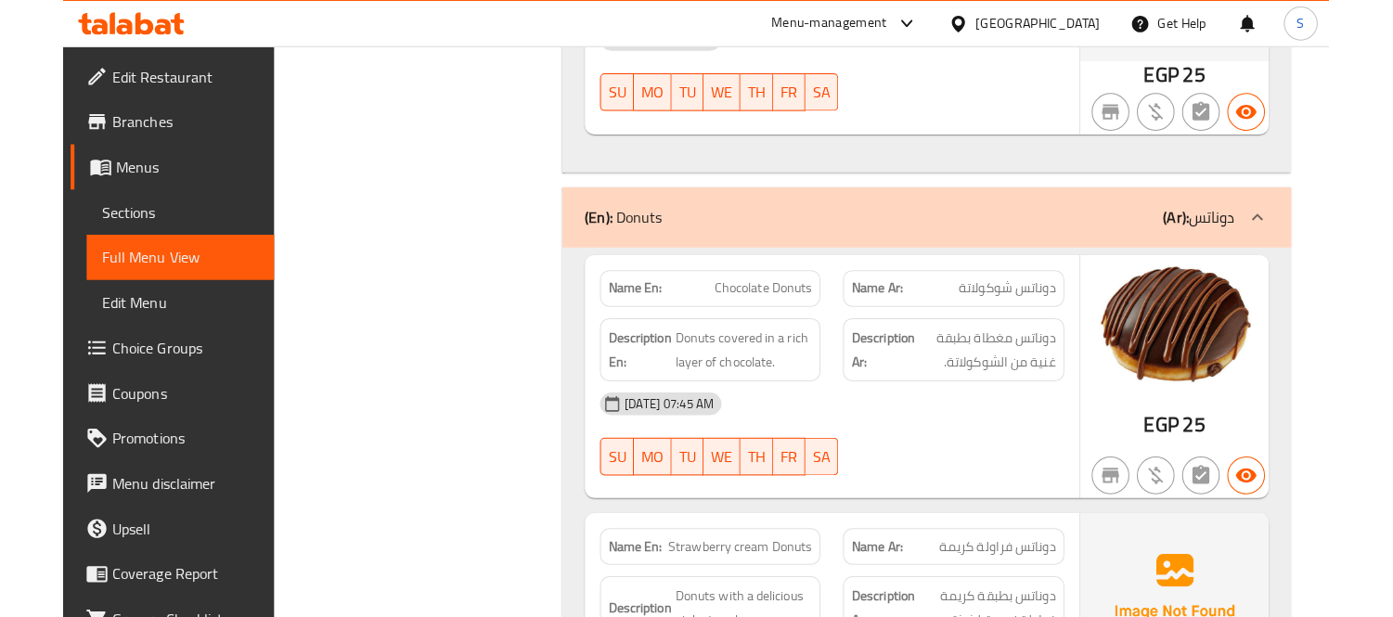
scroll to position [4273, 0]
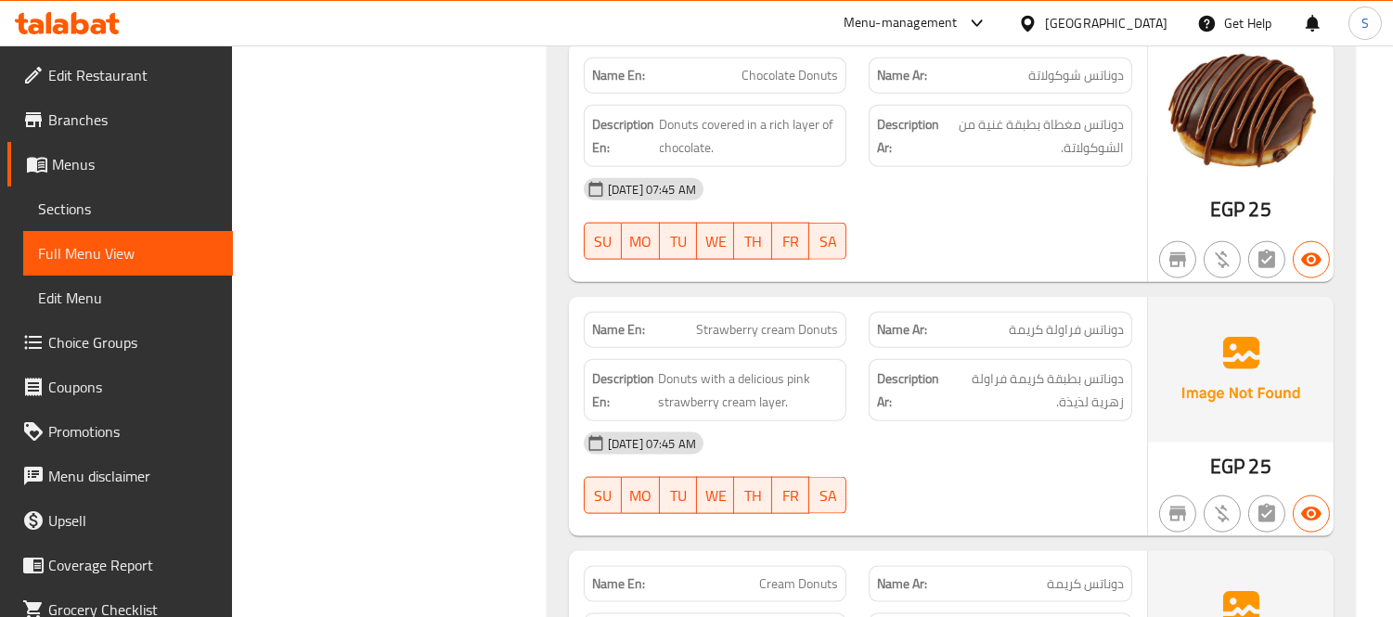
click at [813, 76] on span "Chocolate Donuts" at bounding box center [789, 75] width 97 height 19
copy span "Donuts"
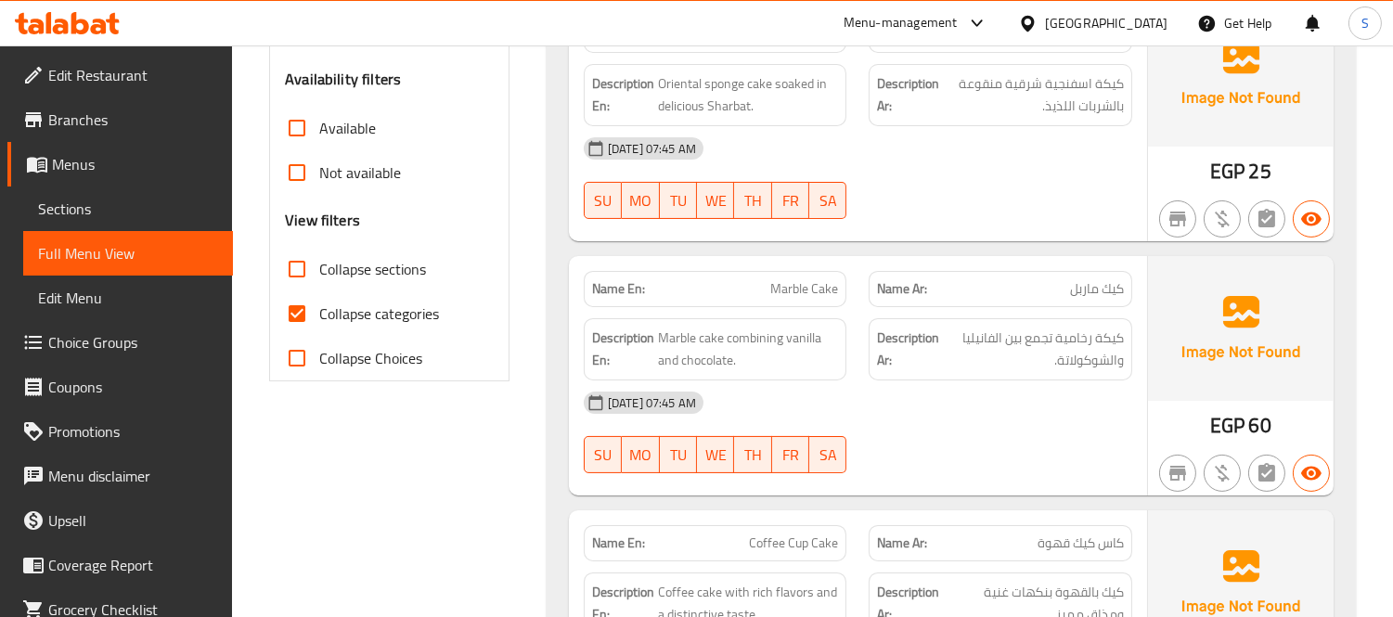
scroll to position [618, 0]
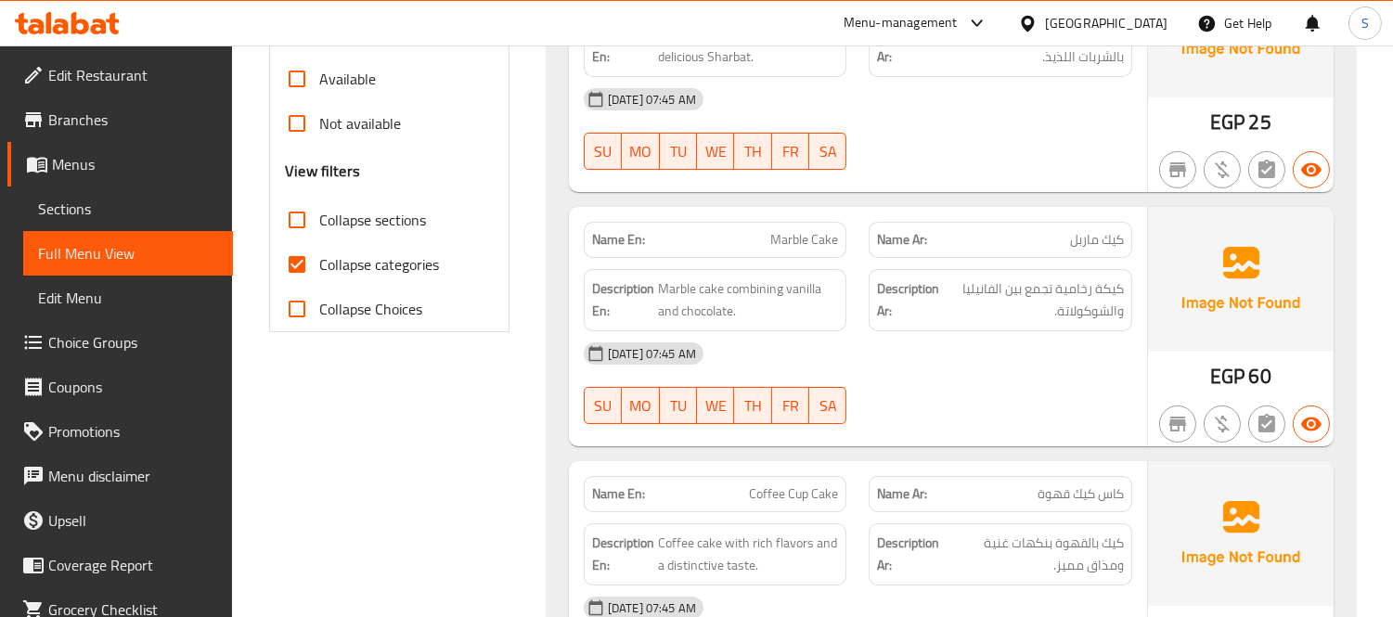
click at [386, 209] on span "Collapse sections" at bounding box center [372, 220] width 107 height 22
click at [319, 209] on input "Collapse sections" at bounding box center [297, 220] width 45 height 45
checkbox input "true"
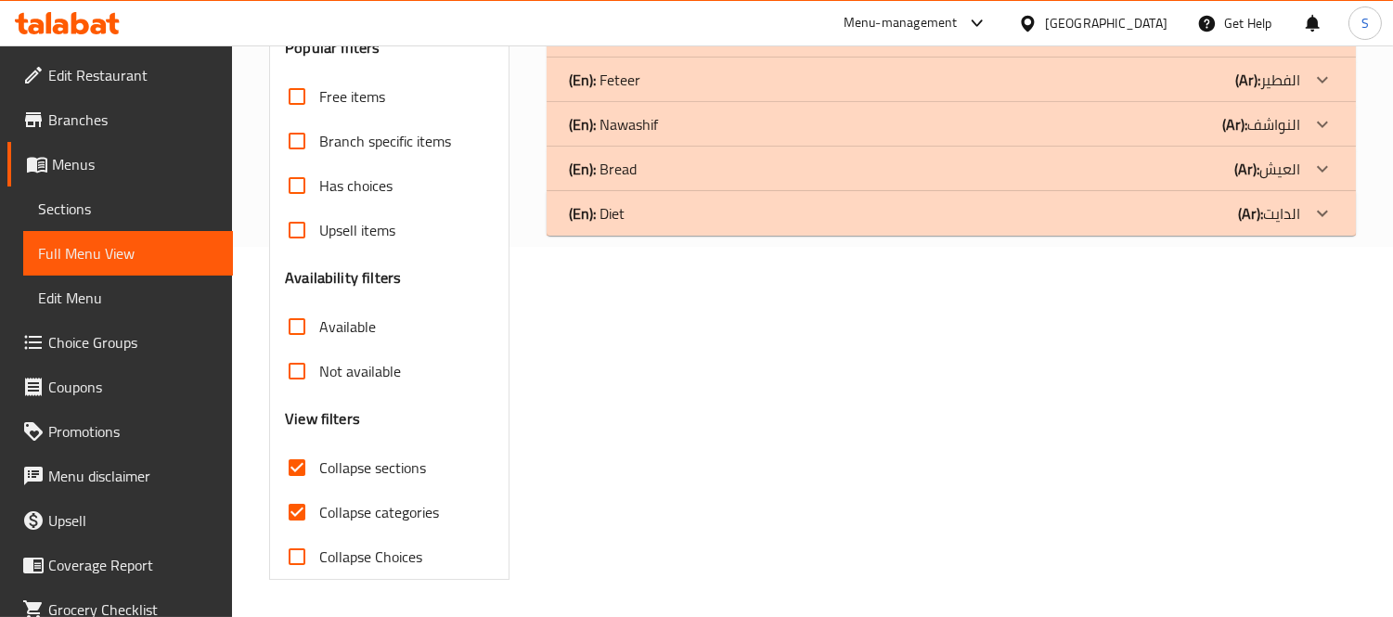
scroll to position [369, 0]
click at [1049, 230] on div "(En): Diet (Ar): الدايت" at bounding box center [951, 214] width 809 height 45
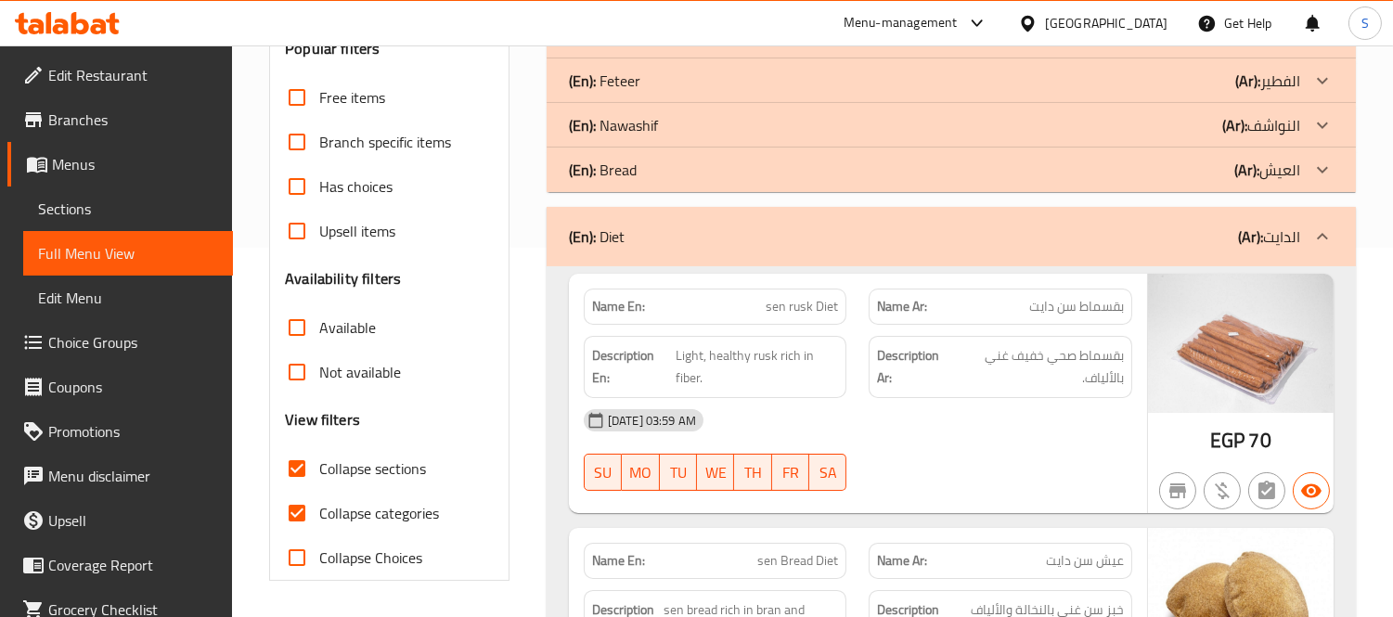
click at [1040, 156] on div "(En): Bread (Ar): العيش" at bounding box center [951, 170] width 809 height 45
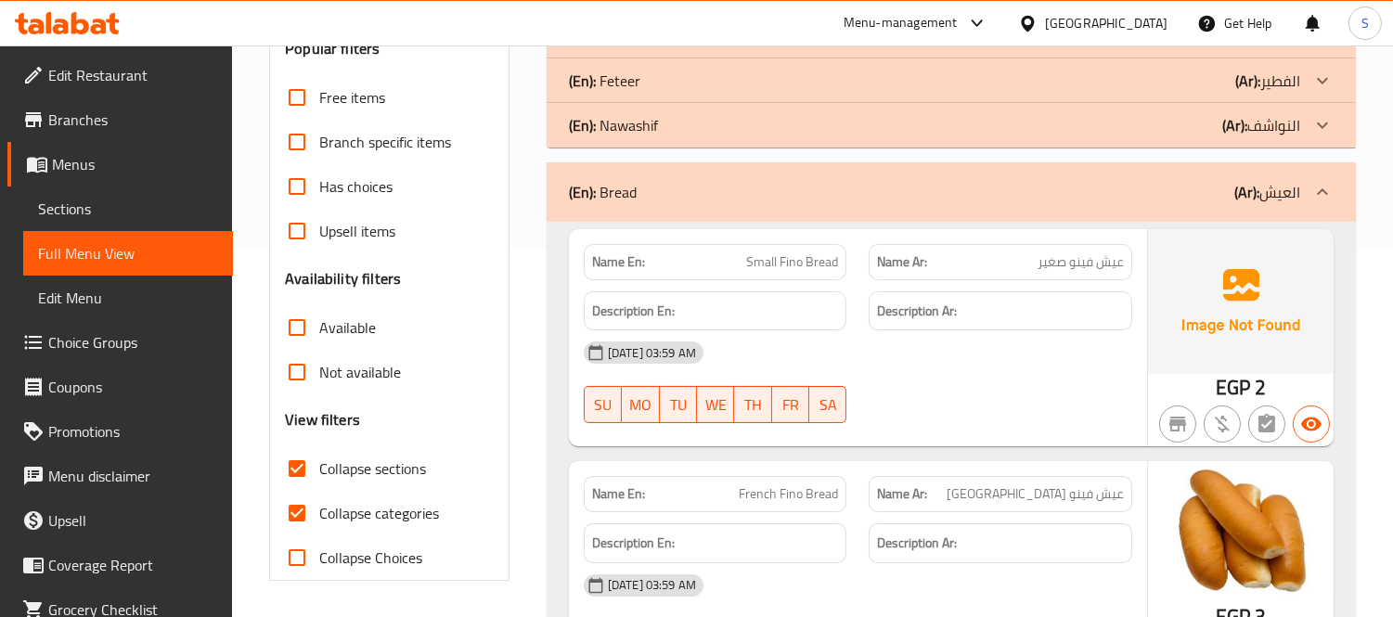
scroll to position [266, 0]
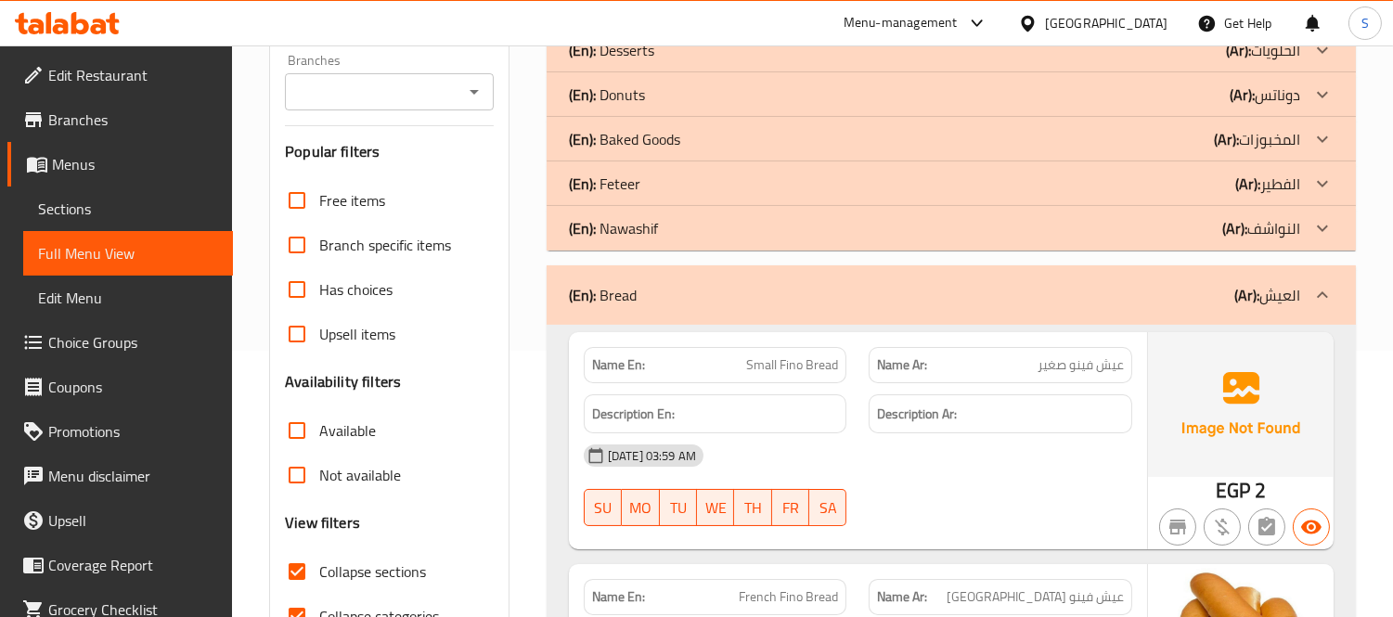
click at [1012, 107] on div "(En): Donuts (Ar): دوناتس" at bounding box center [951, 94] width 809 height 45
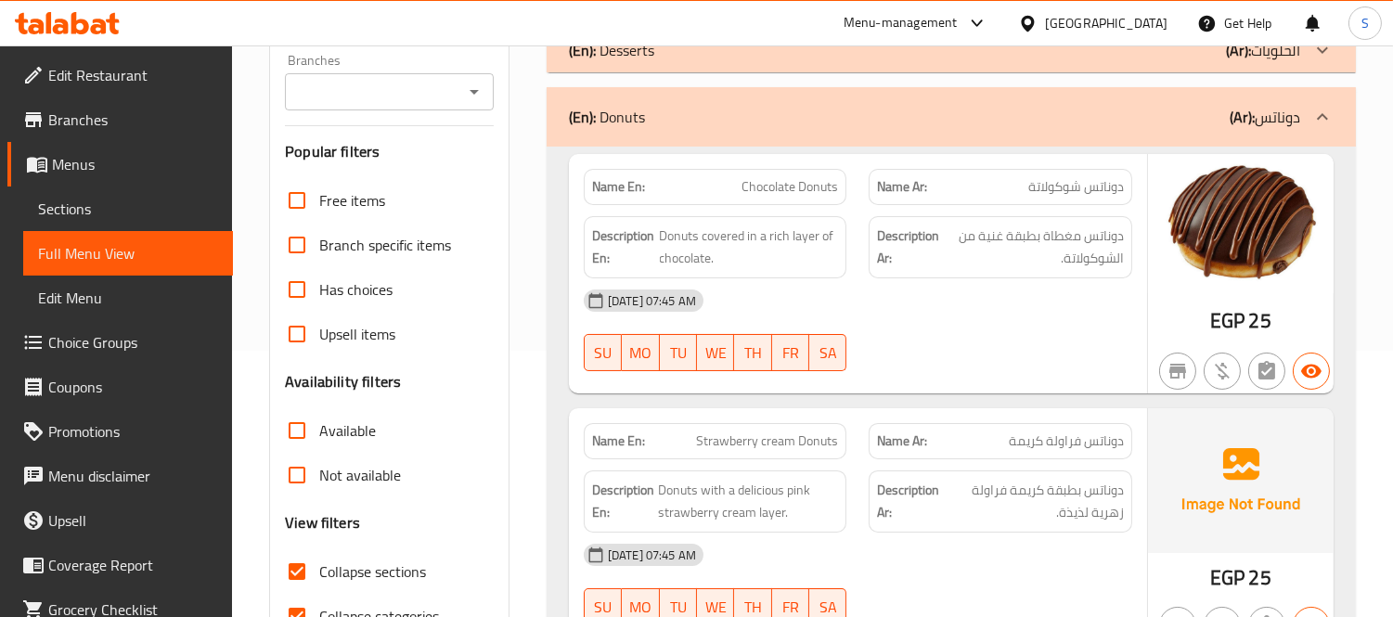
scroll to position [60, 0]
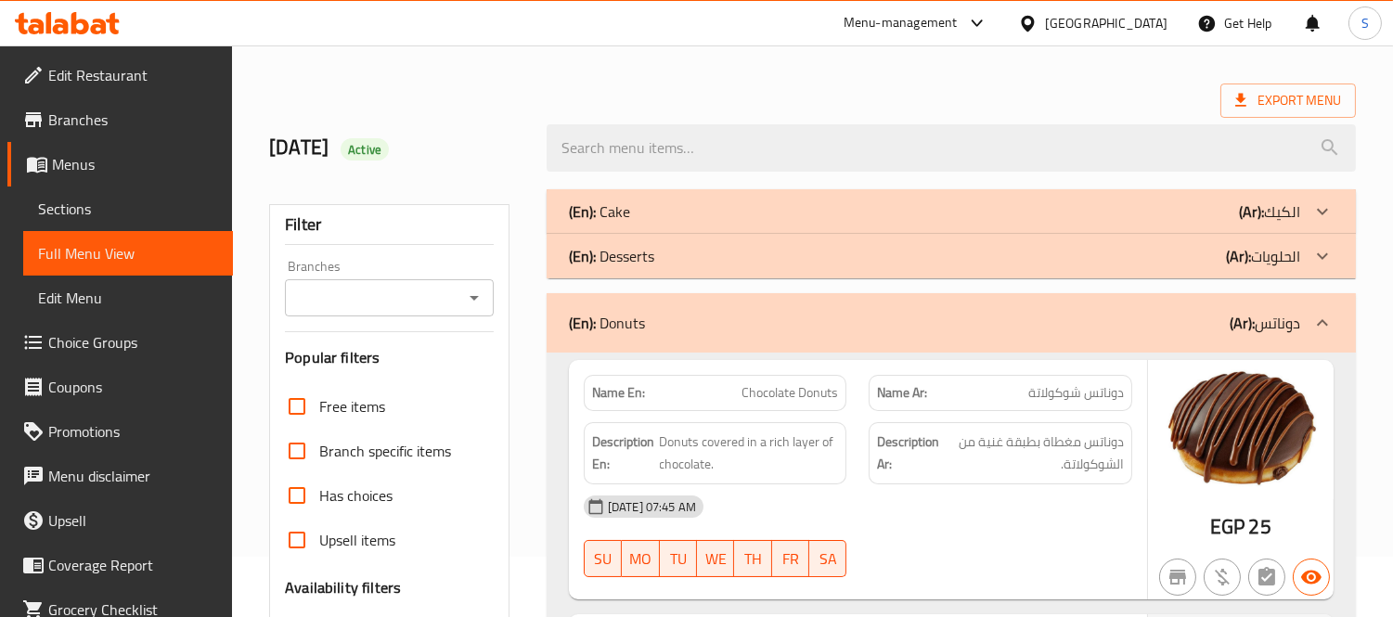
click at [997, 196] on div "(En): Cake (Ar): الكيك" at bounding box center [951, 211] width 809 height 45
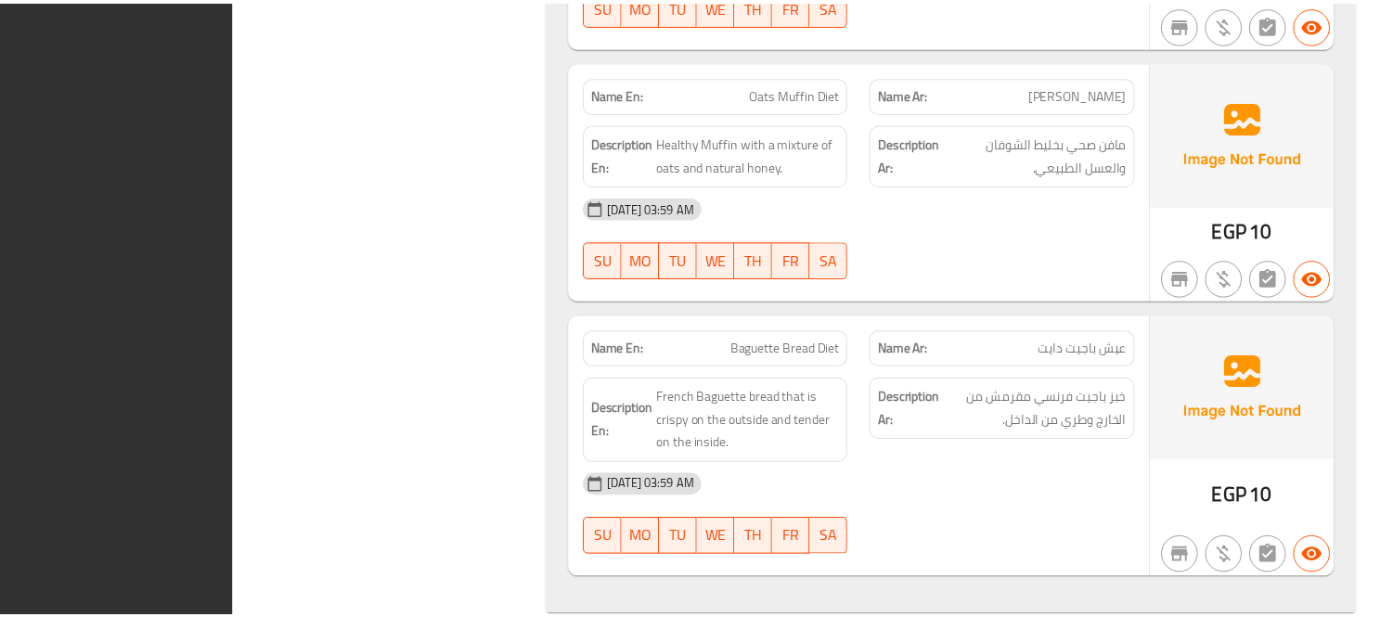
scroll to position [6483, 0]
